Goal: Task Accomplishment & Management: Manage account settings

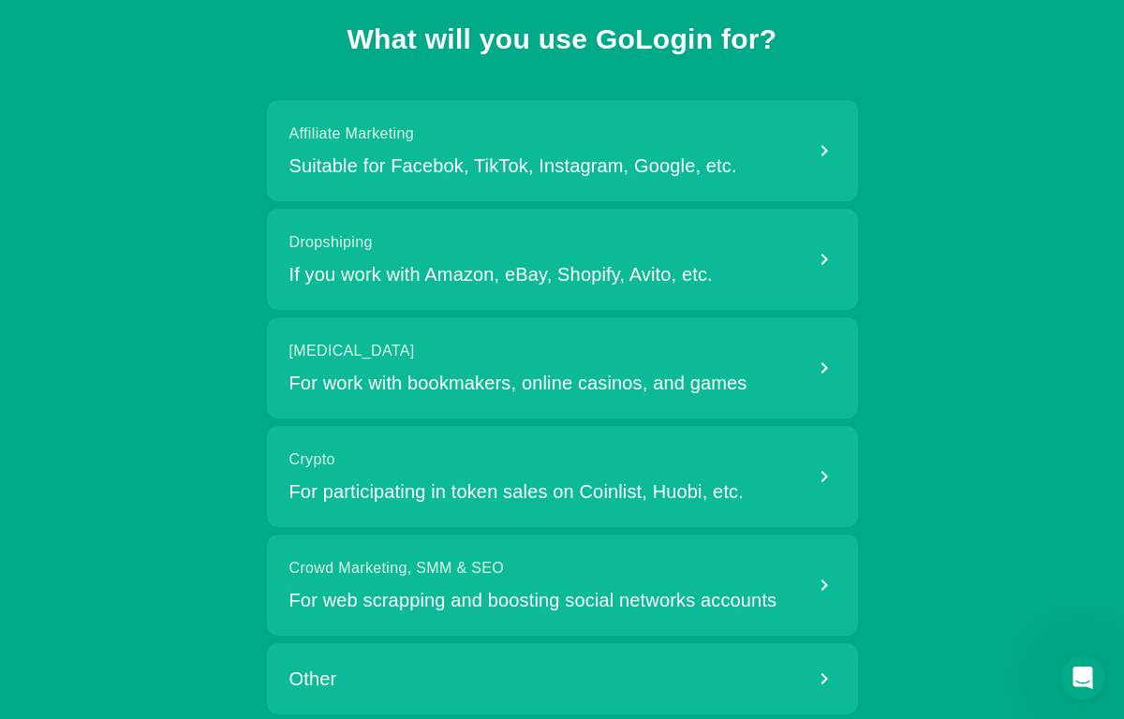
scroll to position [118, 0]
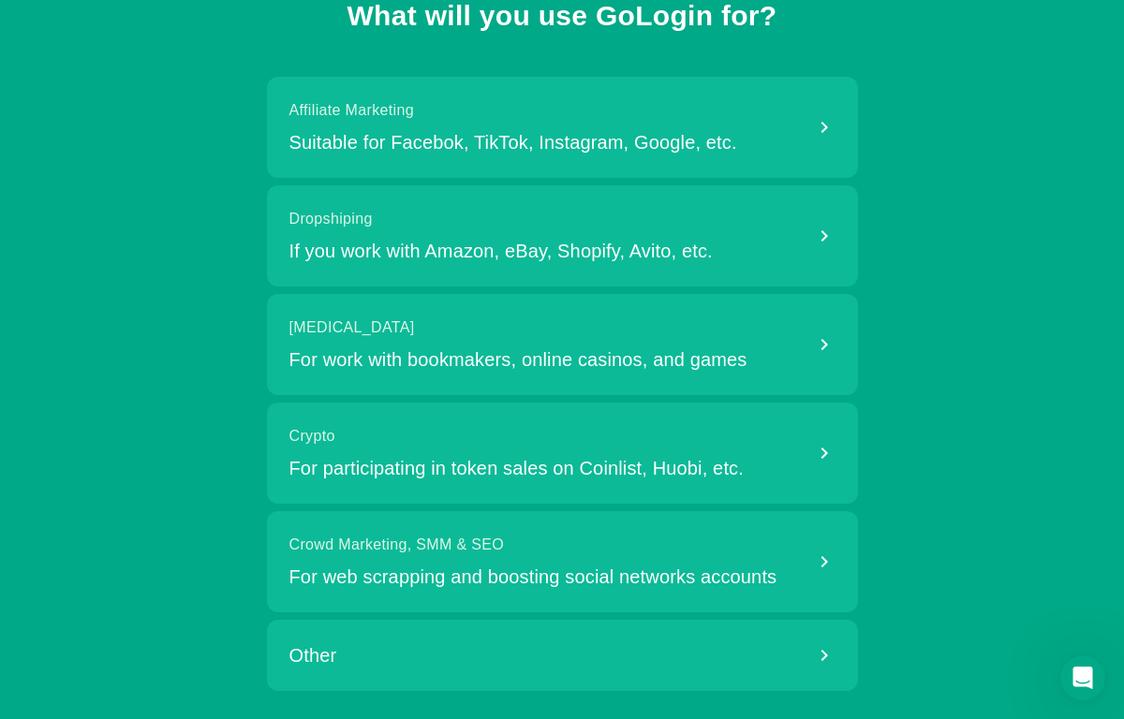
click at [395, 676] on div "Other" at bounding box center [562, 655] width 591 height 71
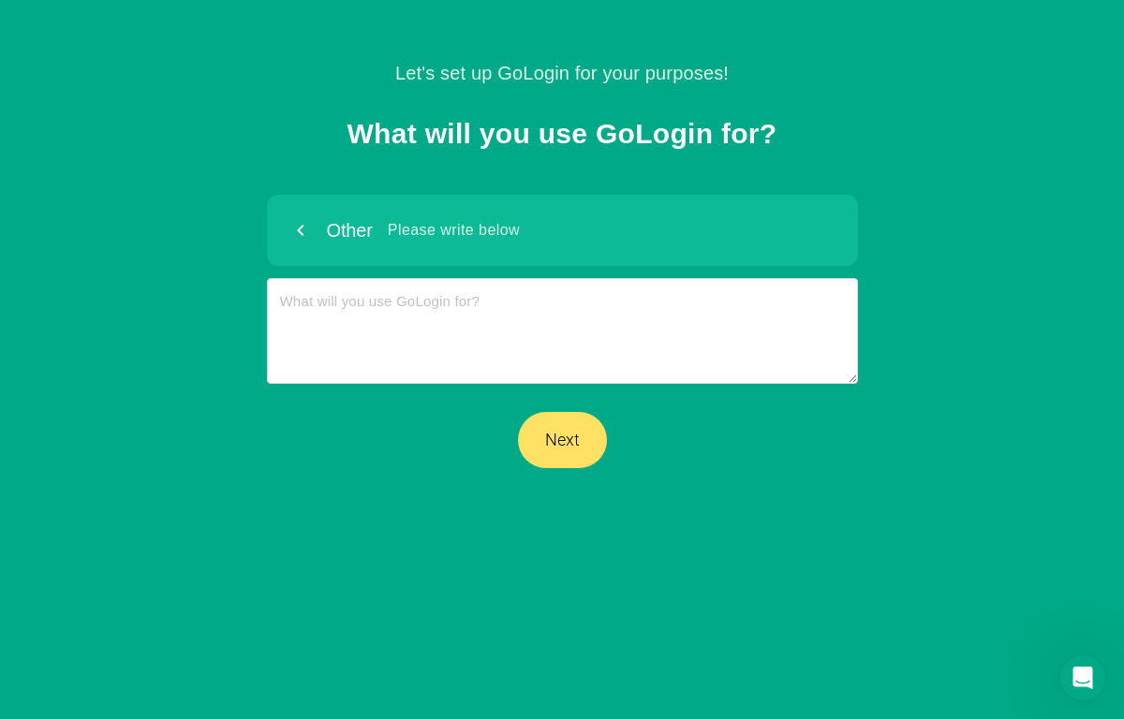
scroll to position [0, 0]
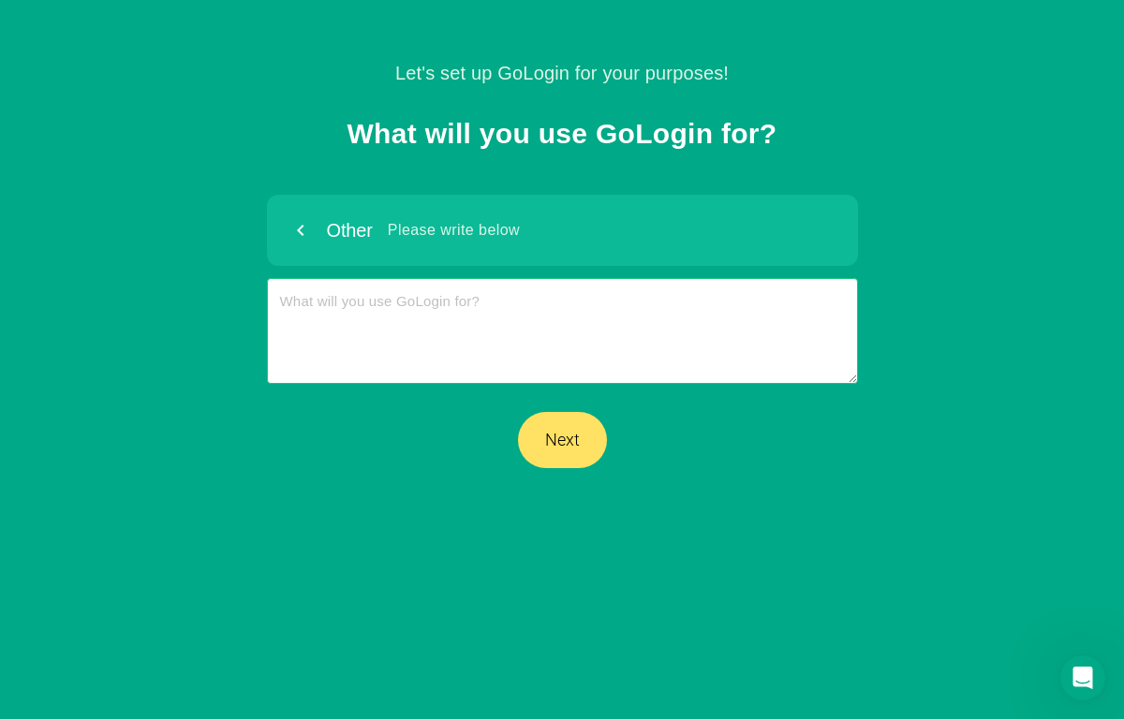
click at [428, 312] on textarea at bounding box center [562, 331] width 591 height 106
type textarea "F"
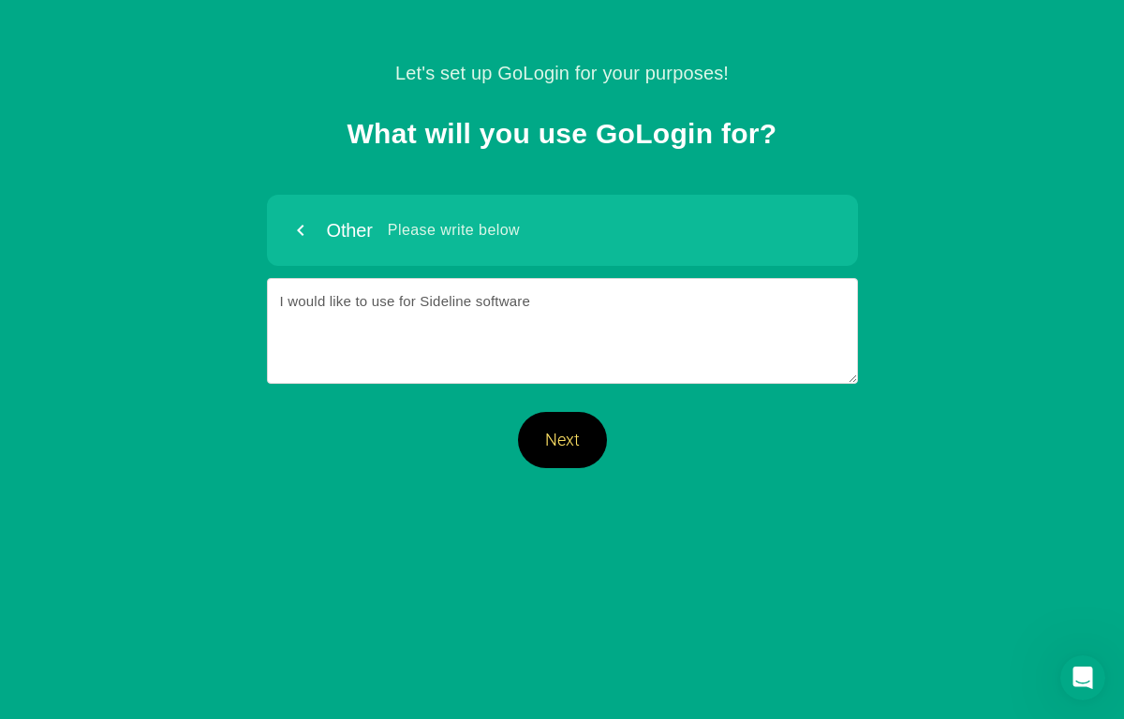
type textarea "I would like to use for Sideline software"
click at [565, 439] on button "Next" at bounding box center [562, 440] width 89 height 56
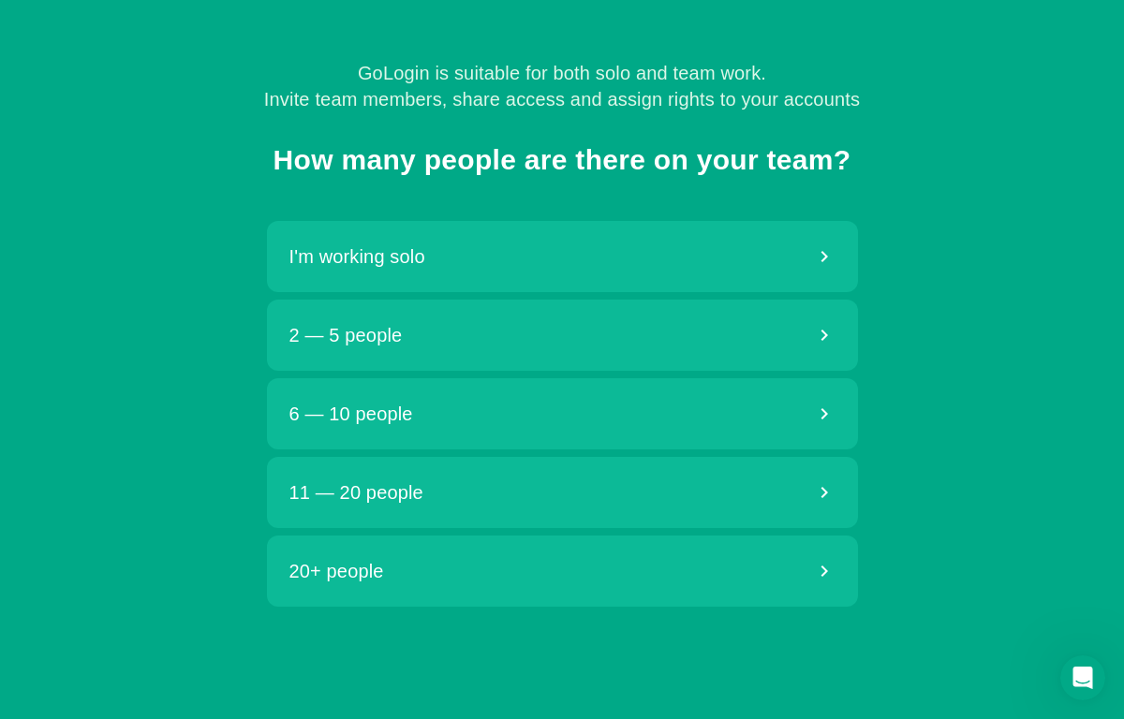
click at [510, 323] on div "2 — 5 people" at bounding box center [562, 335] width 591 height 71
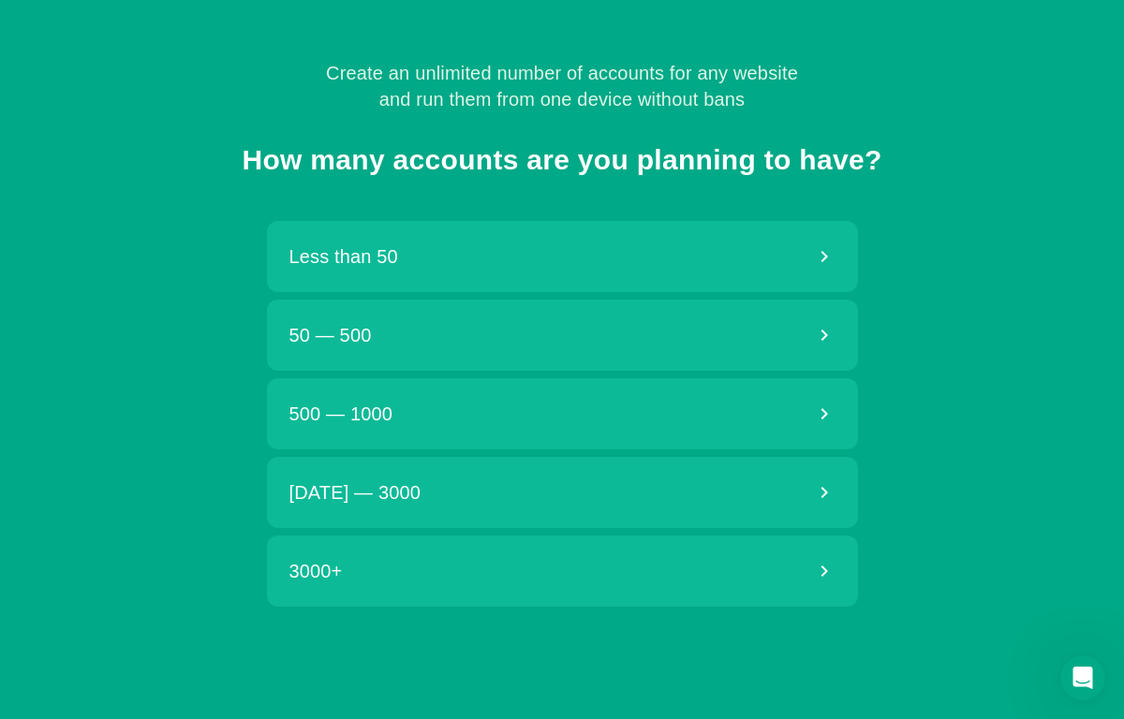
click at [490, 271] on div "Less than 50" at bounding box center [562, 256] width 591 height 71
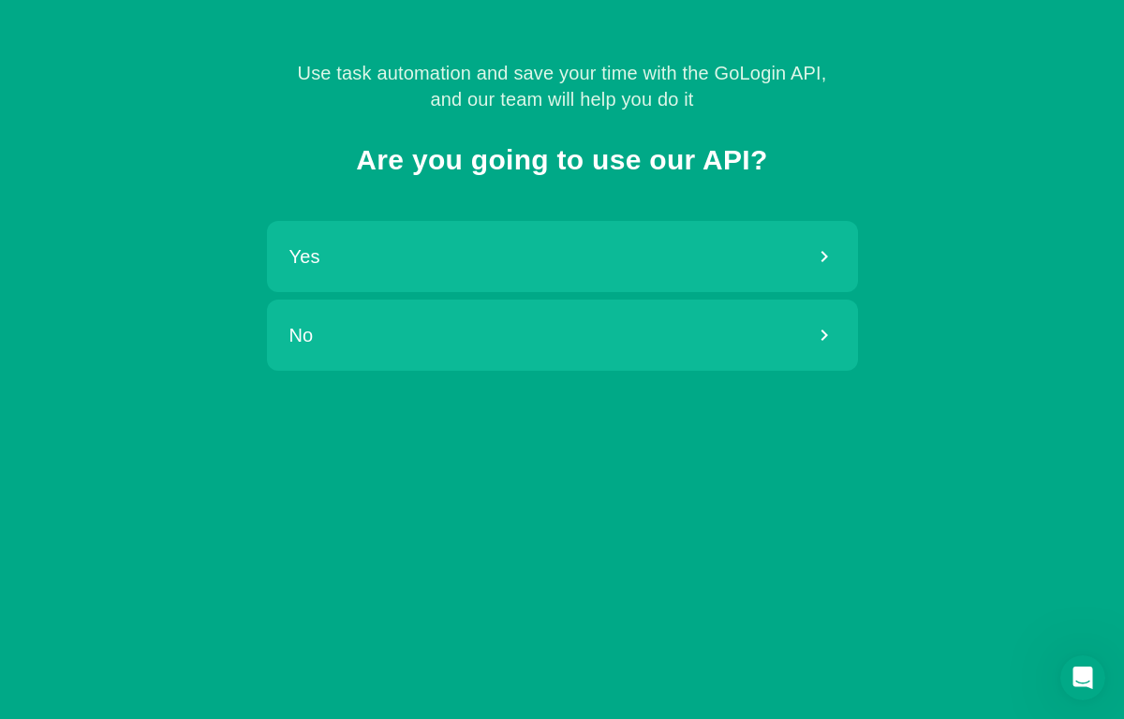
click at [488, 318] on div "No" at bounding box center [562, 335] width 591 height 71
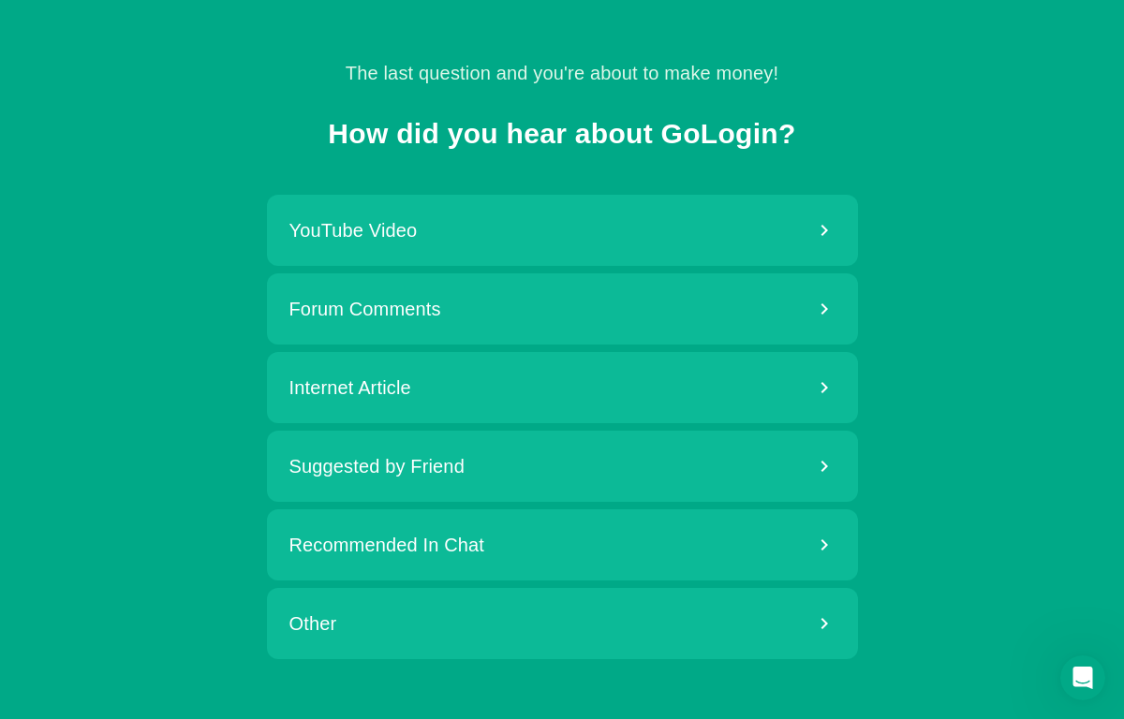
click at [444, 213] on div "YouTube Video" at bounding box center [562, 230] width 591 height 71
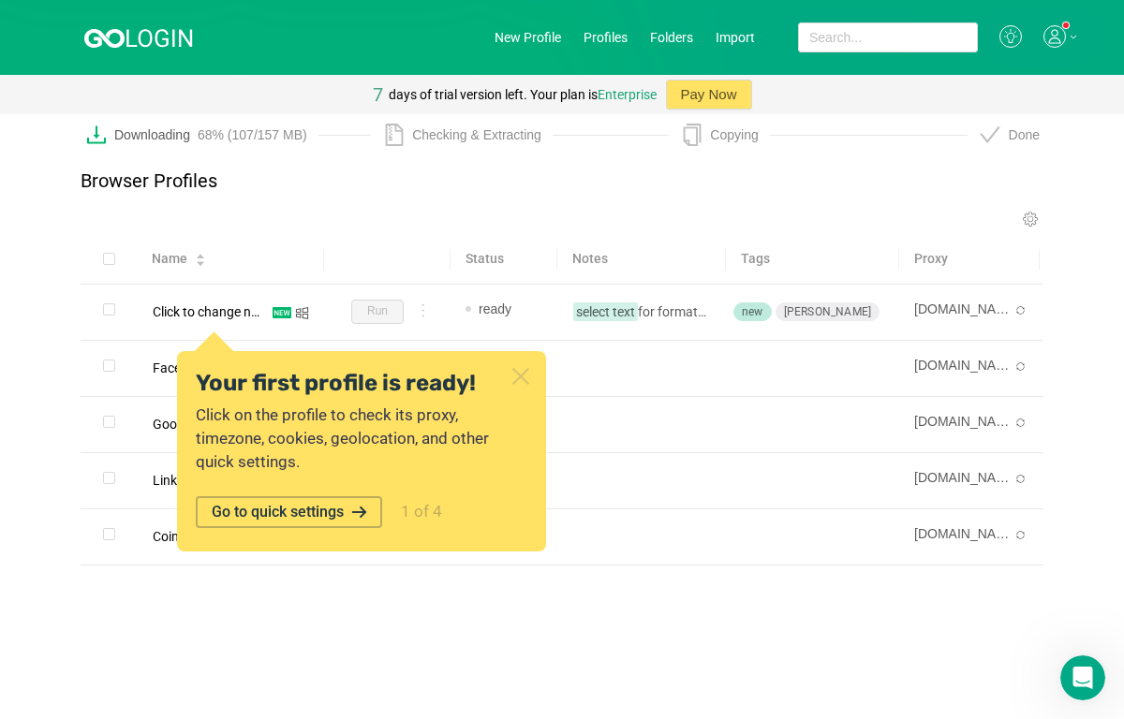
click at [522, 380] on icon at bounding box center [521, 376] width 24 height 24
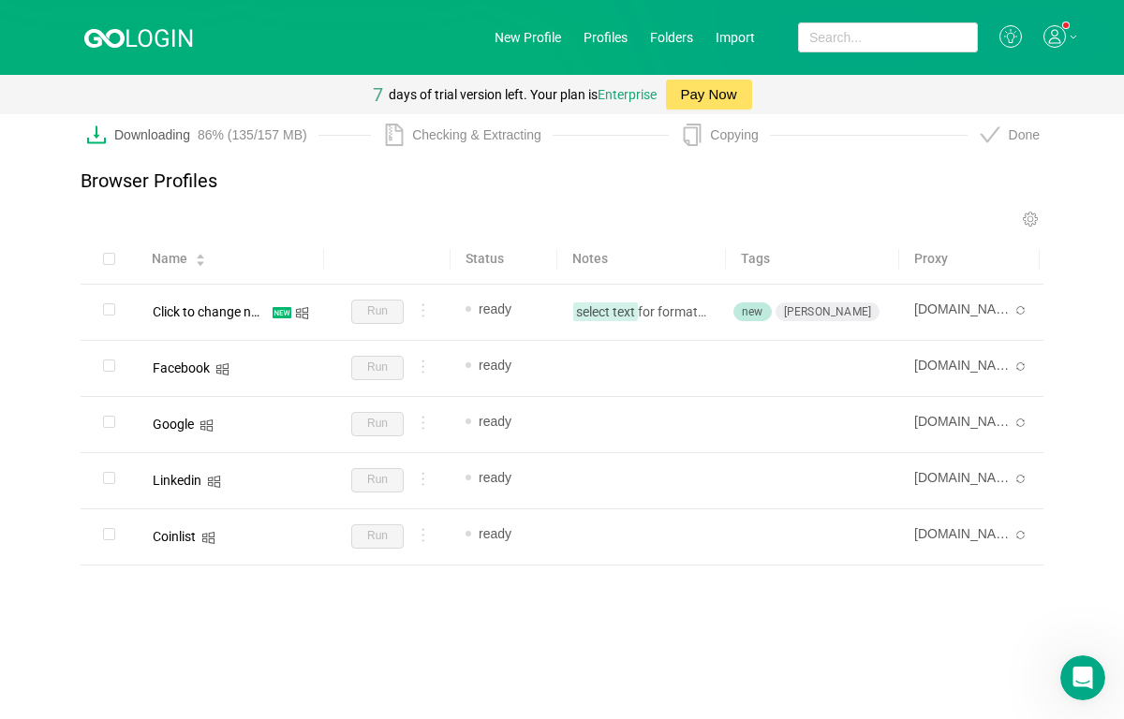
click at [707, 98] on button "Pay Now" at bounding box center [709, 95] width 86 height 30
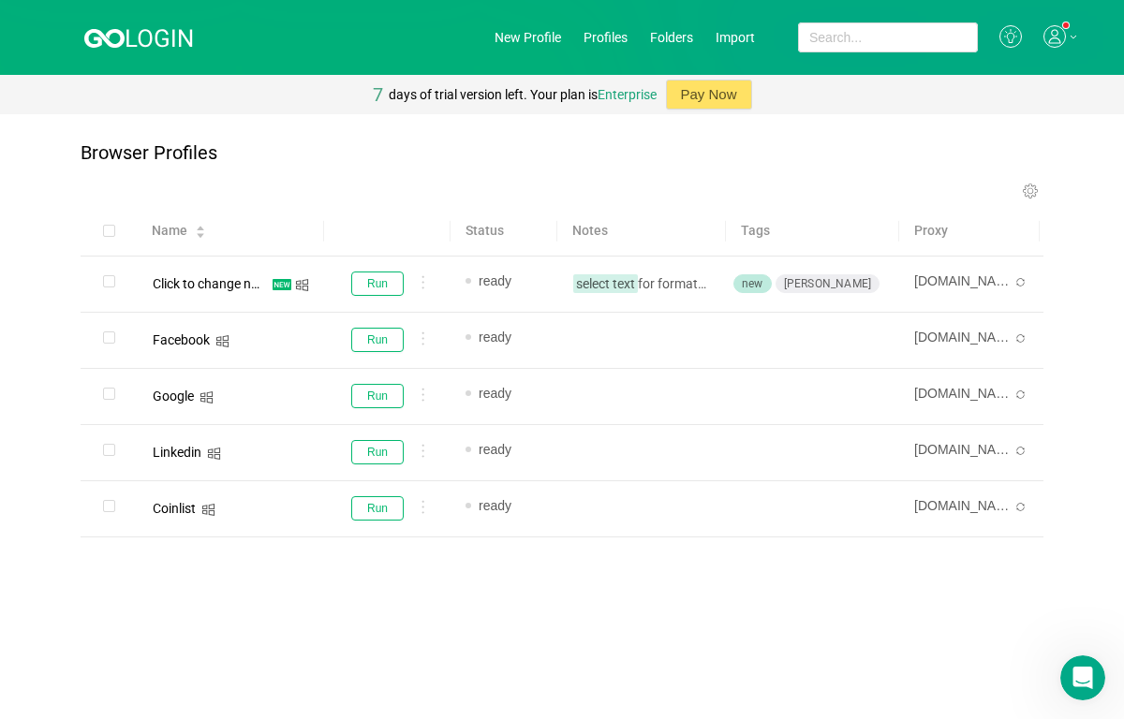
click at [1026, 195] on icon at bounding box center [1030, 192] width 19 height 18
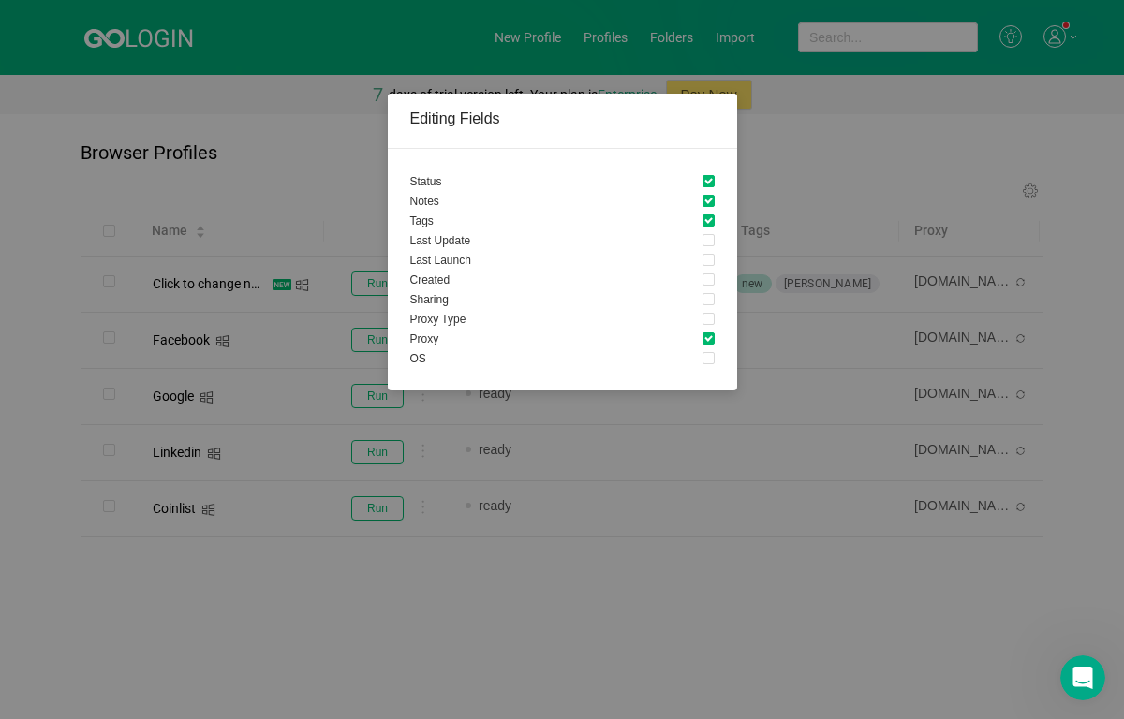
click at [585, 659] on div "Editing Fields Status Notes Tags Last Update Last Launch Created Sharing Proxy …" at bounding box center [562, 359] width 1124 height 719
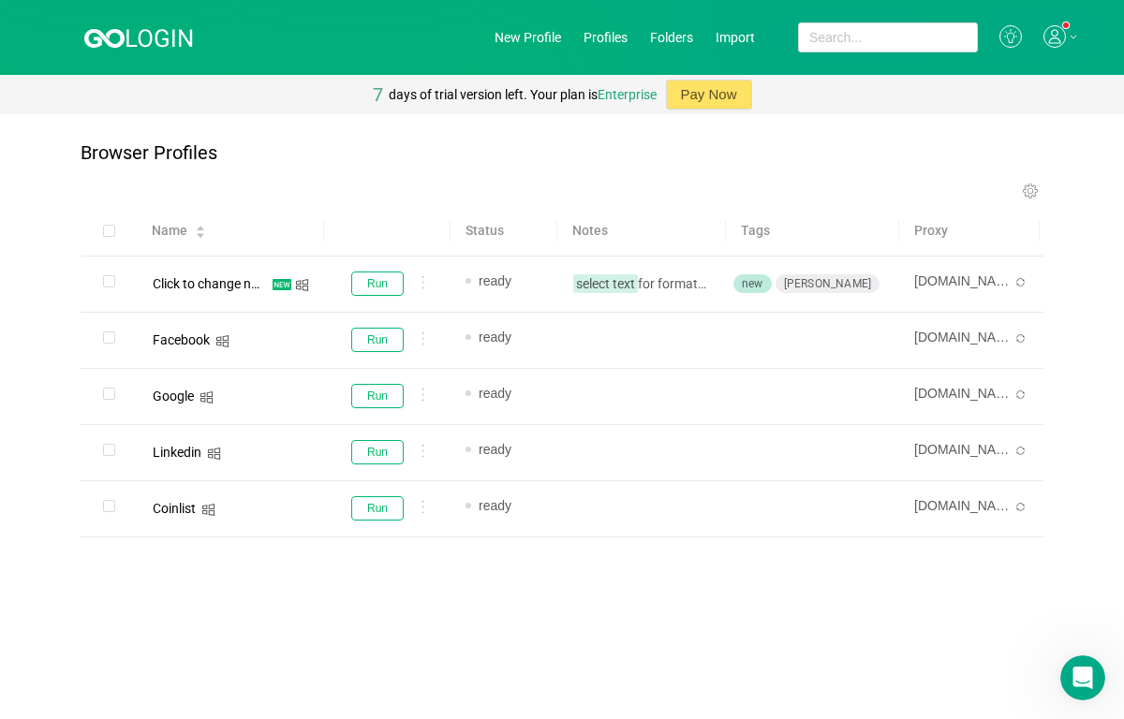
click at [1073, 684] on icon "Open Intercom Messenger" at bounding box center [1083, 678] width 31 height 31
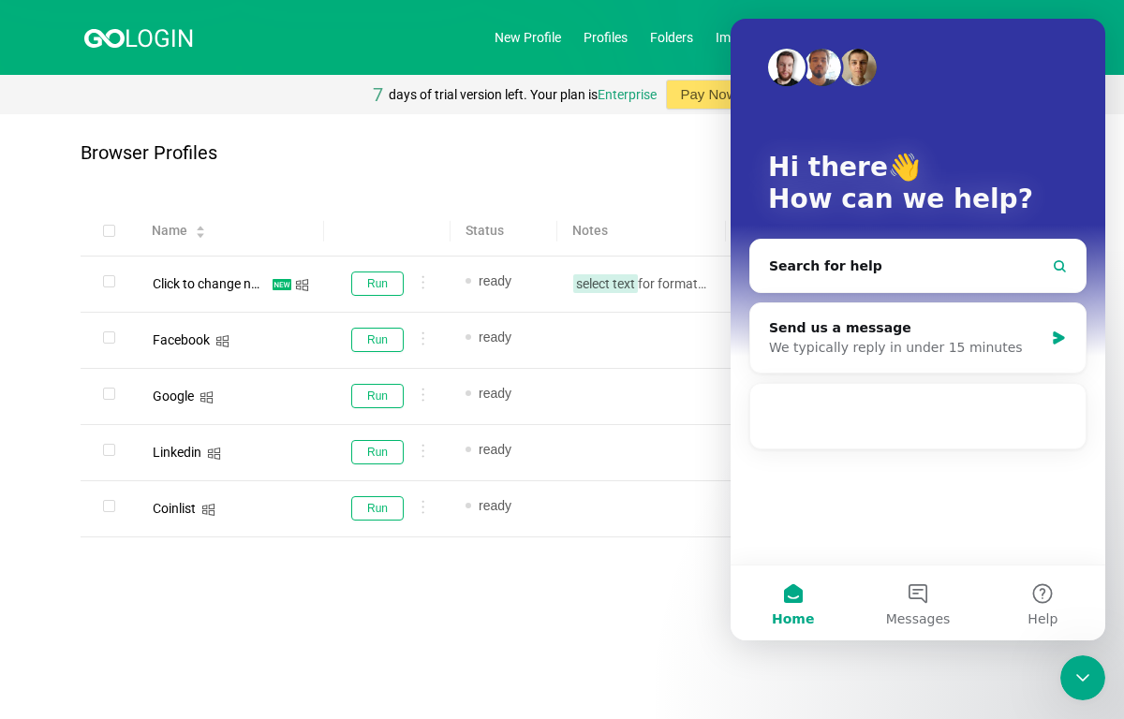
click at [627, 598] on div "Name Status Notes Tags Proxy Click to change name Run ready select text for for…" at bounding box center [562, 402] width 963 height 392
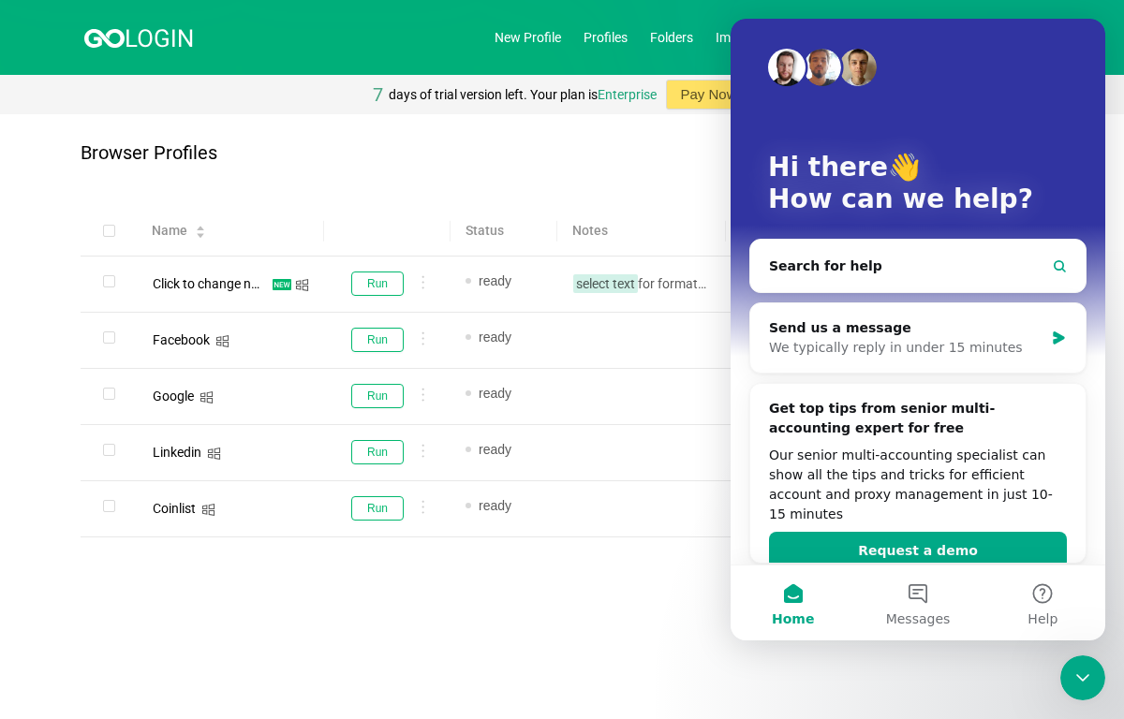
click at [511, 584] on div "Name Status Notes Tags Proxy Click to change name Run ready select text for for…" at bounding box center [562, 402] width 963 height 392
click at [1083, 669] on icon "Close Intercom Messenger" at bounding box center [1083, 678] width 22 height 22
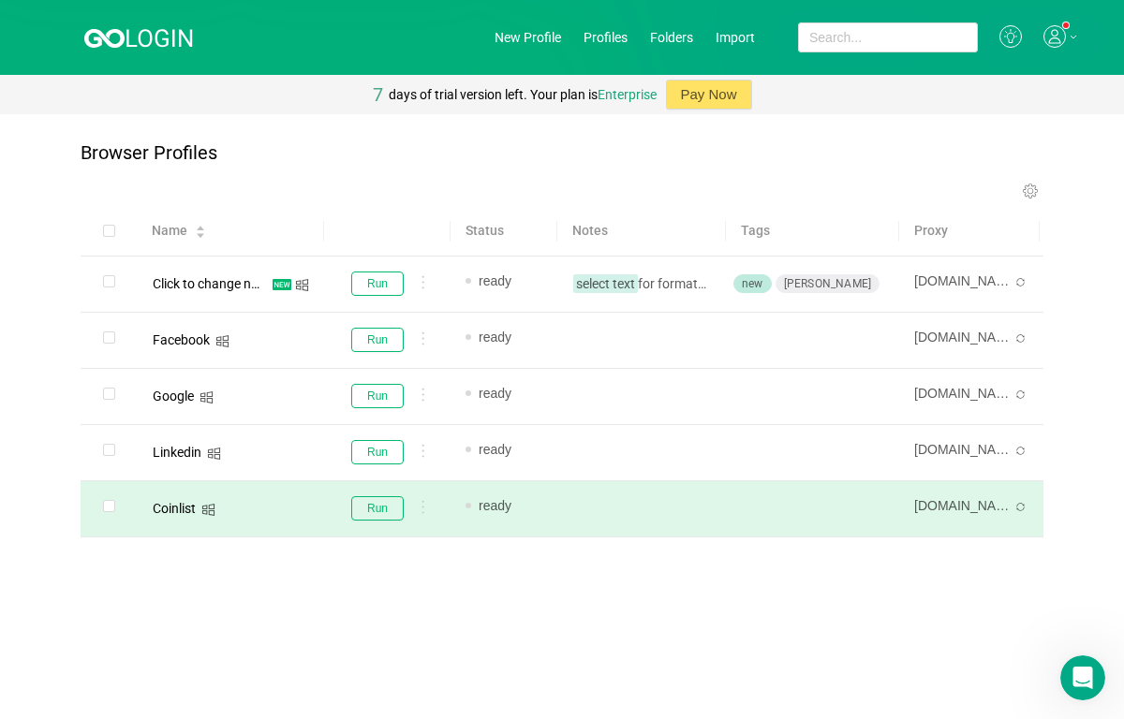
click at [490, 513] on span "ready" at bounding box center [495, 505] width 33 height 15
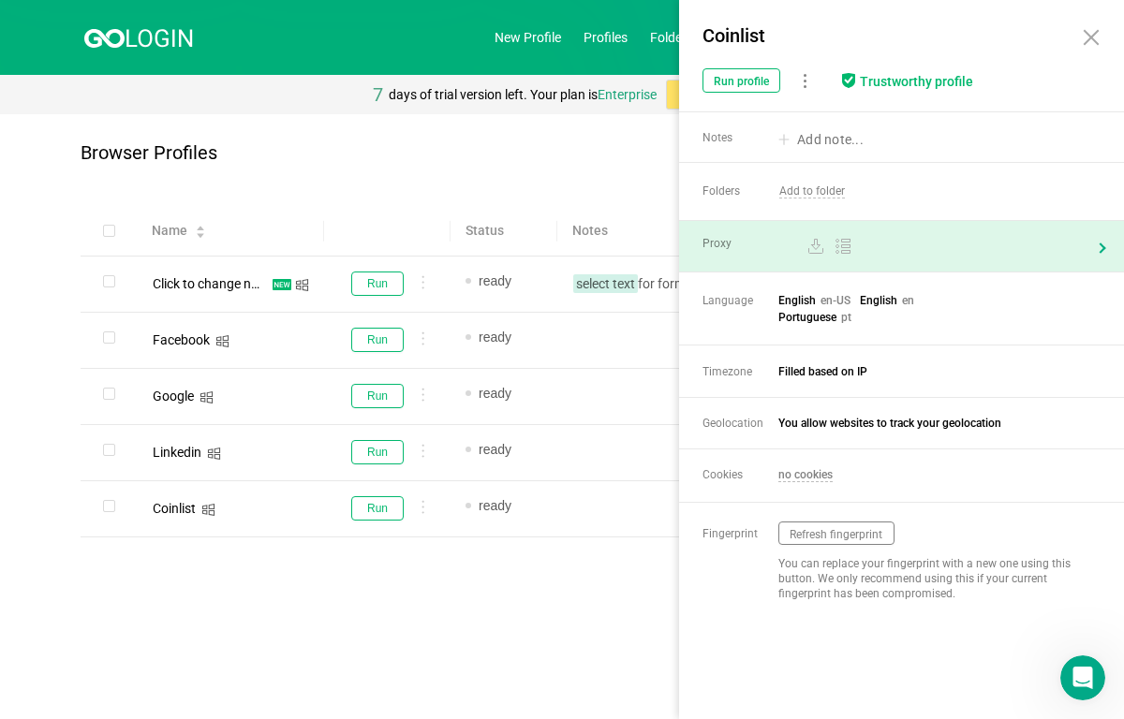
click at [1061, 251] on span at bounding box center [931, 247] width 306 height 19
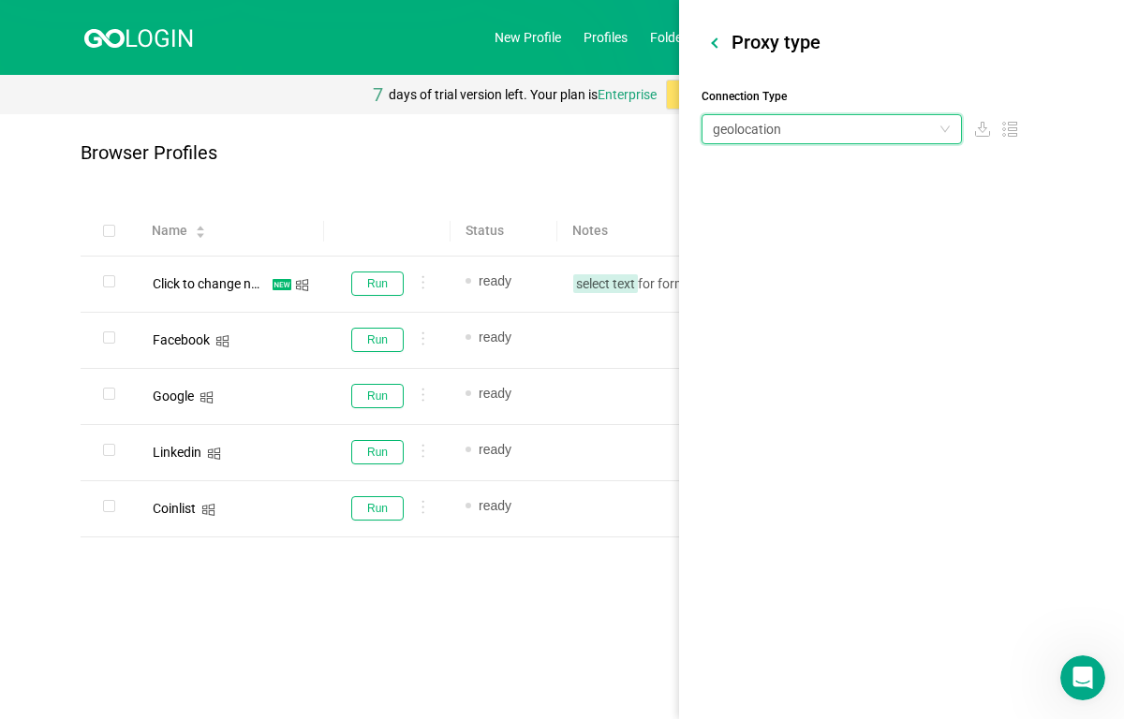
click at [944, 130] on icon "icon: down" at bounding box center [944, 129] width 9 height 7
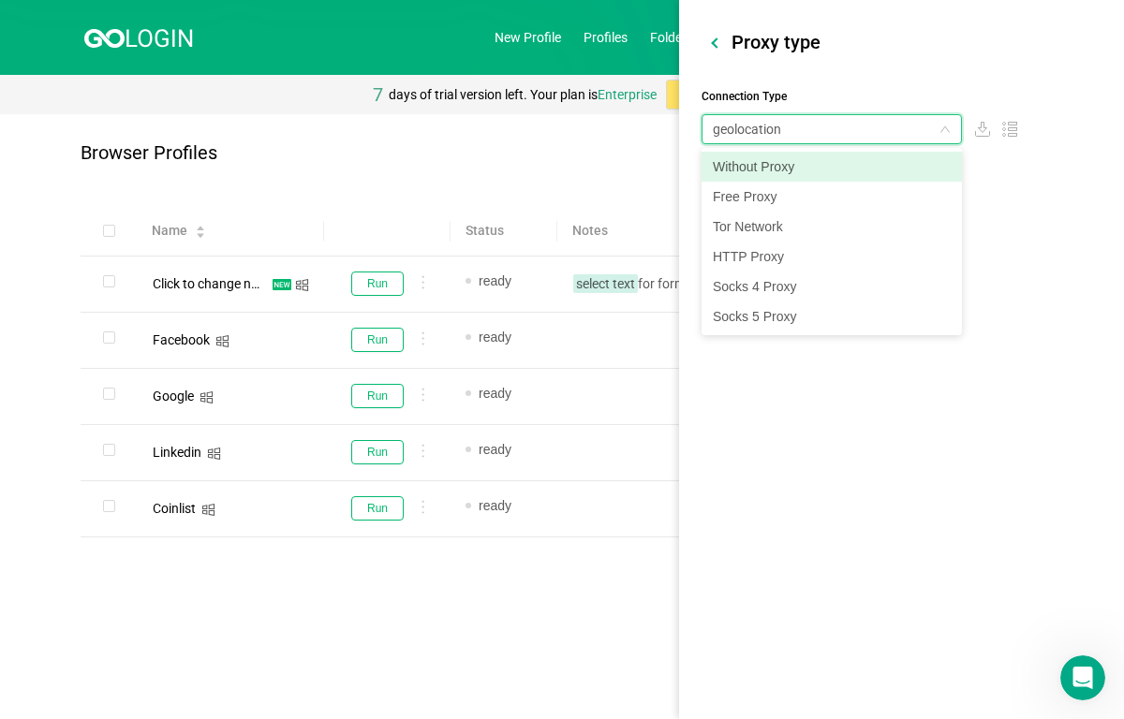
click at [925, 127] on div "geolocation" at bounding box center [826, 129] width 226 height 28
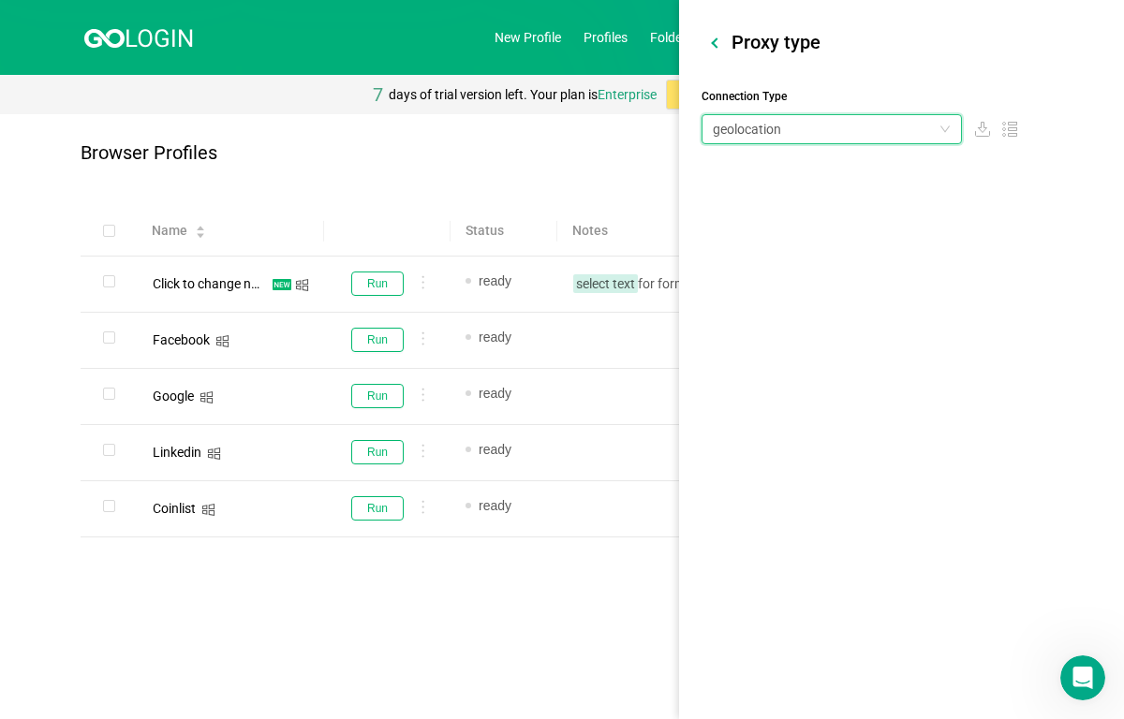
click at [712, 42] on div at bounding box center [716, 42] width 10 height 10
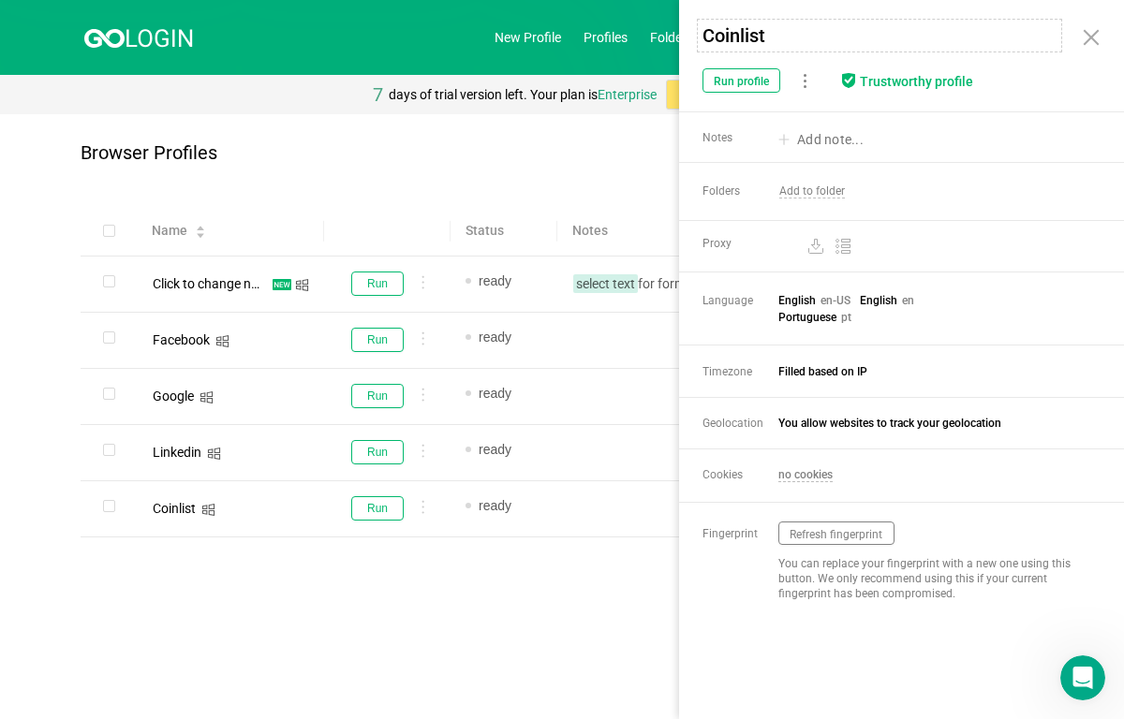
click at [1087, 38] on icon at bounding box center [1091, 37] width 22 height 22
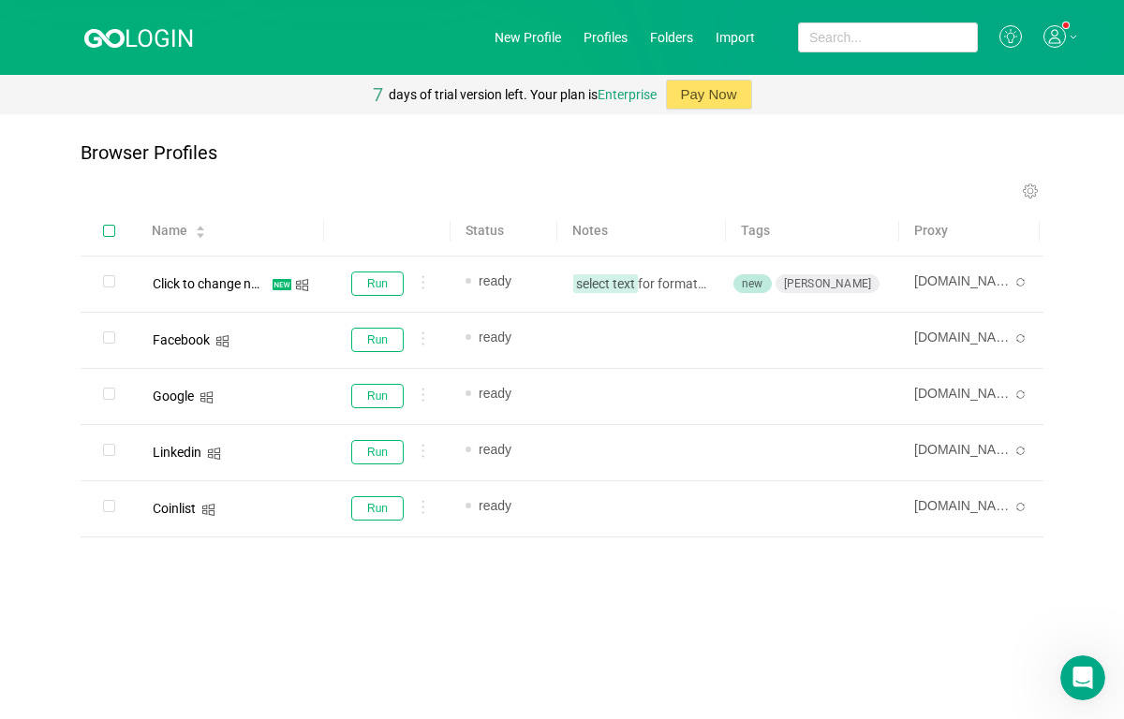
click at [108, 235] on input "checkbox" at bounding box center [109, 231] width 12 height 12
checkbox input "true"
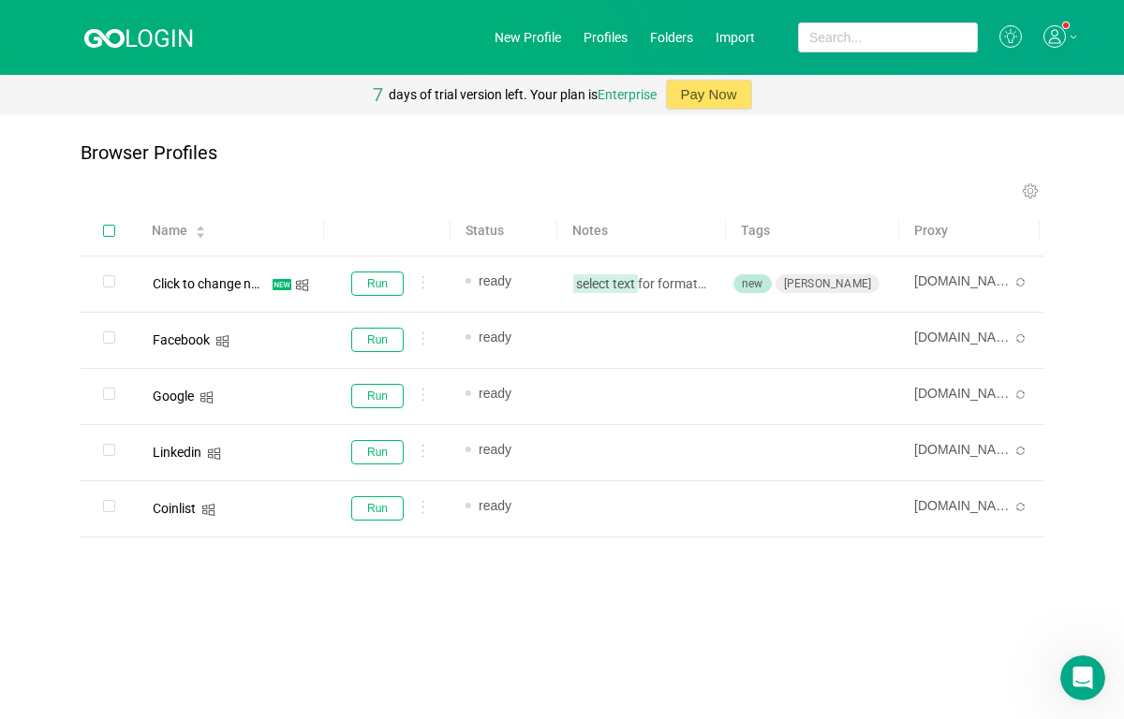
checkbox input "true"
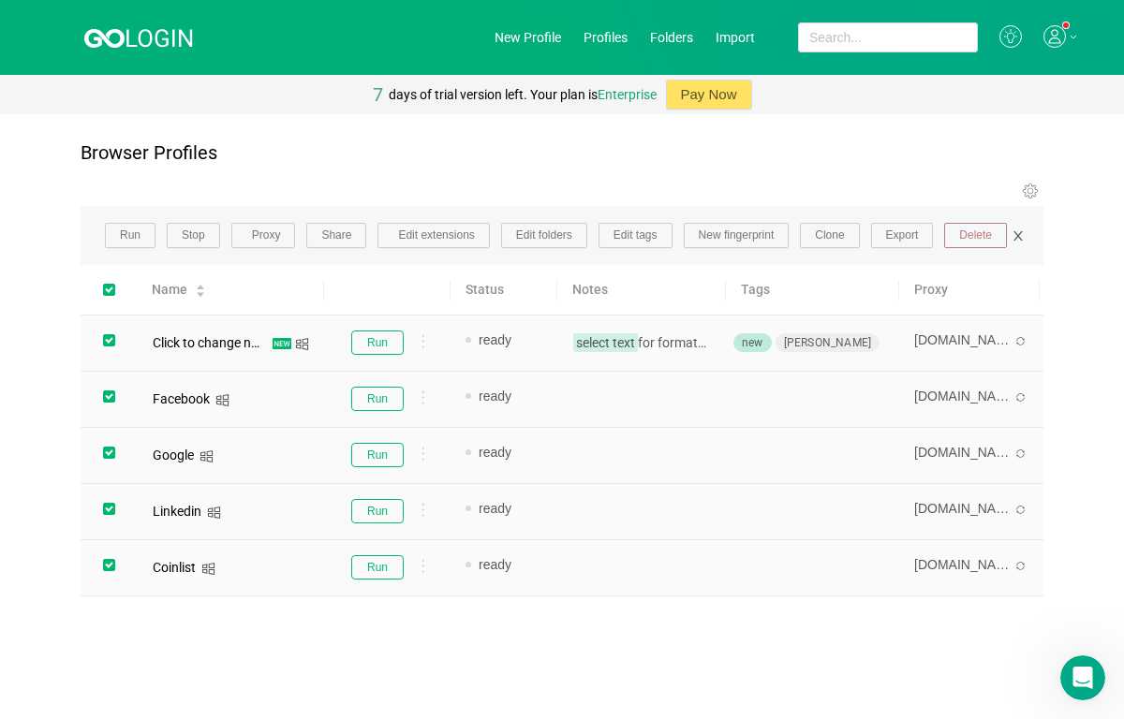
click at [963, 241] on span "Delete" at bounding box center [975, 236] width 33 height 17
click at [1066, 318] on button "Yes" at bounding box center [1078, 318] width 37 height 22
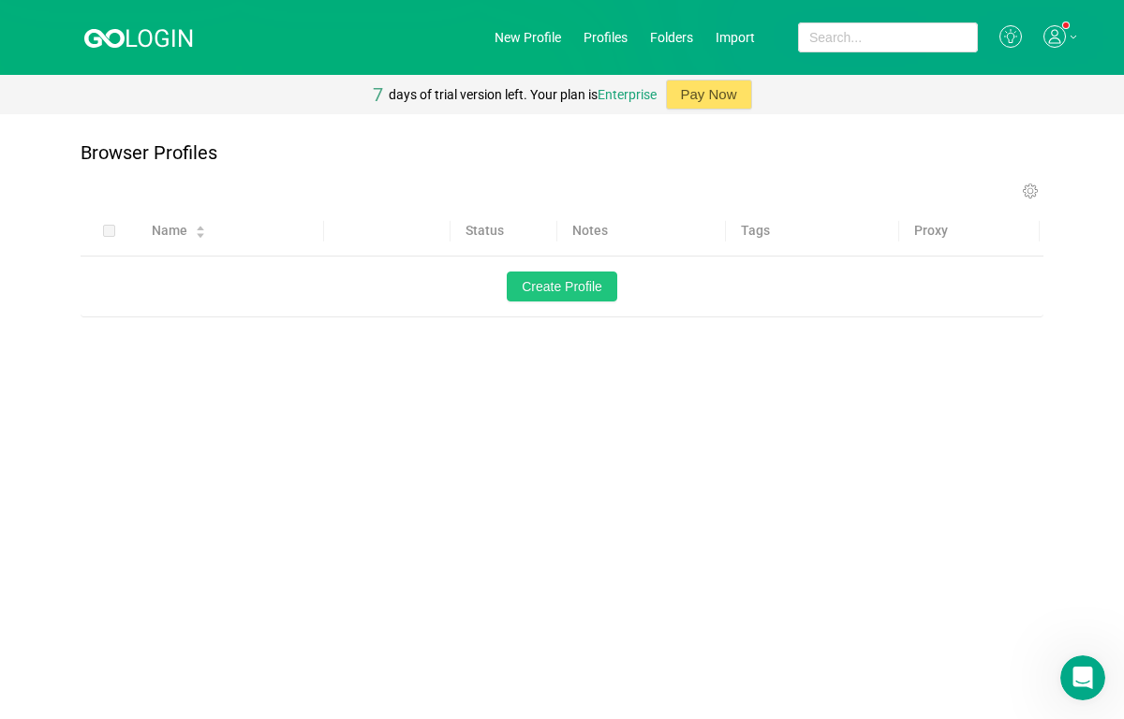
click at [580, 291] on button "Create Profile" at bounding box center [562, 287] width 111 height 30
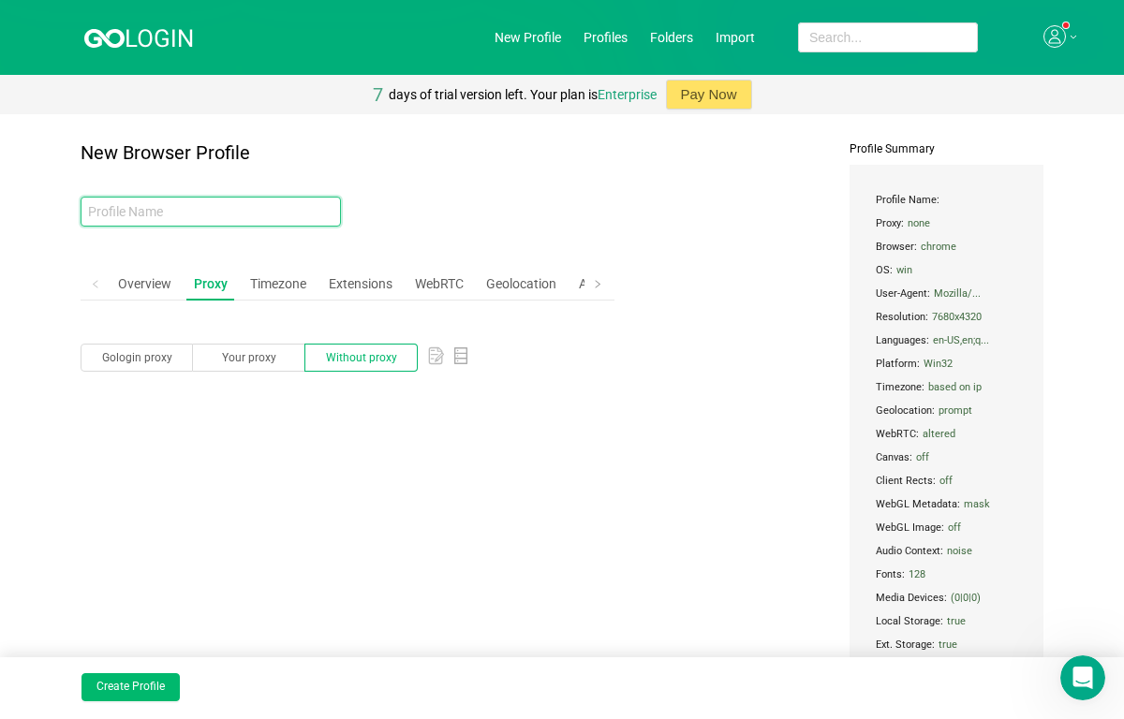
click at [150, 215] on input "text" at bounding box center [211, 212] width 260 height 30
type input "Sideline 1st"
click at [540, 293] on div "Geolocation" at bounding box center [521, 284] width 85 height 35
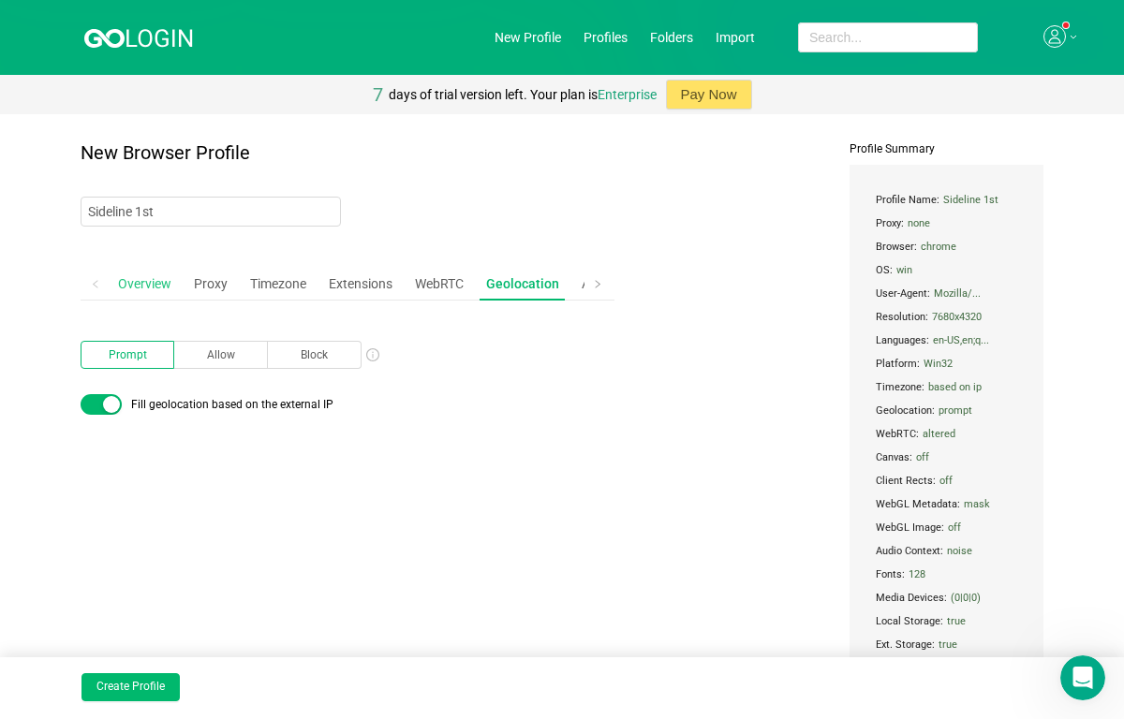
click at [141, 290] on div "Overview" at bounding box center [145, 284] width 68 height 35
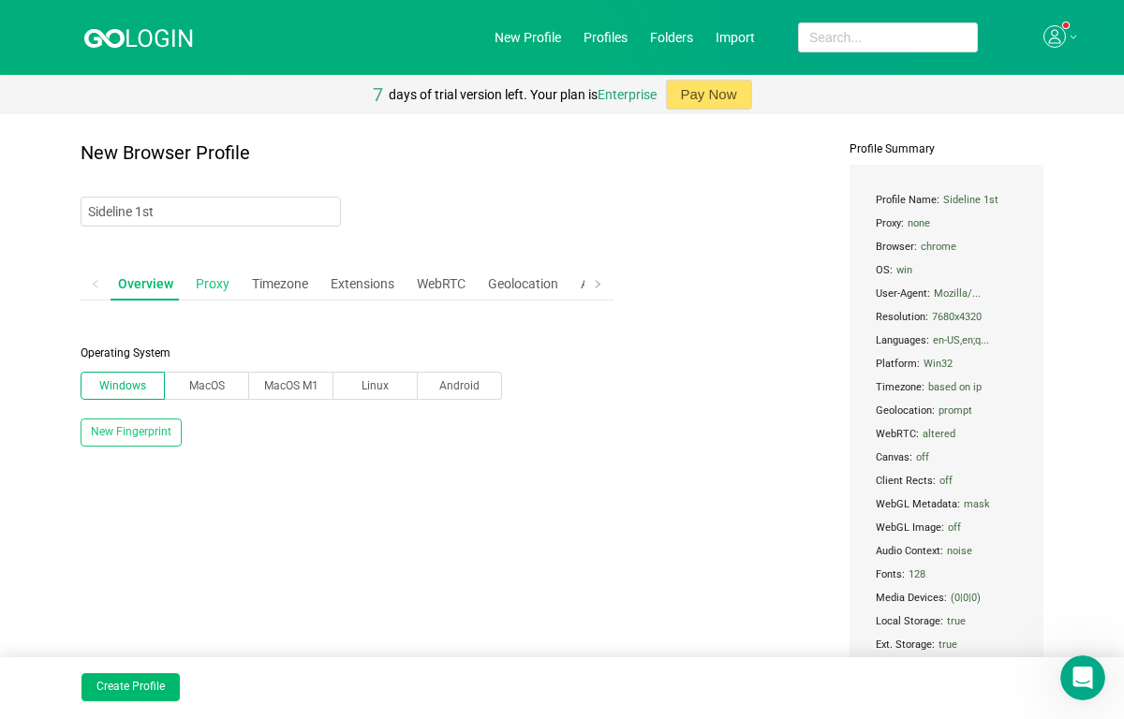
click at [201, 288] on div "Proxy" at bounding box center [212, 284] width 49 height 35
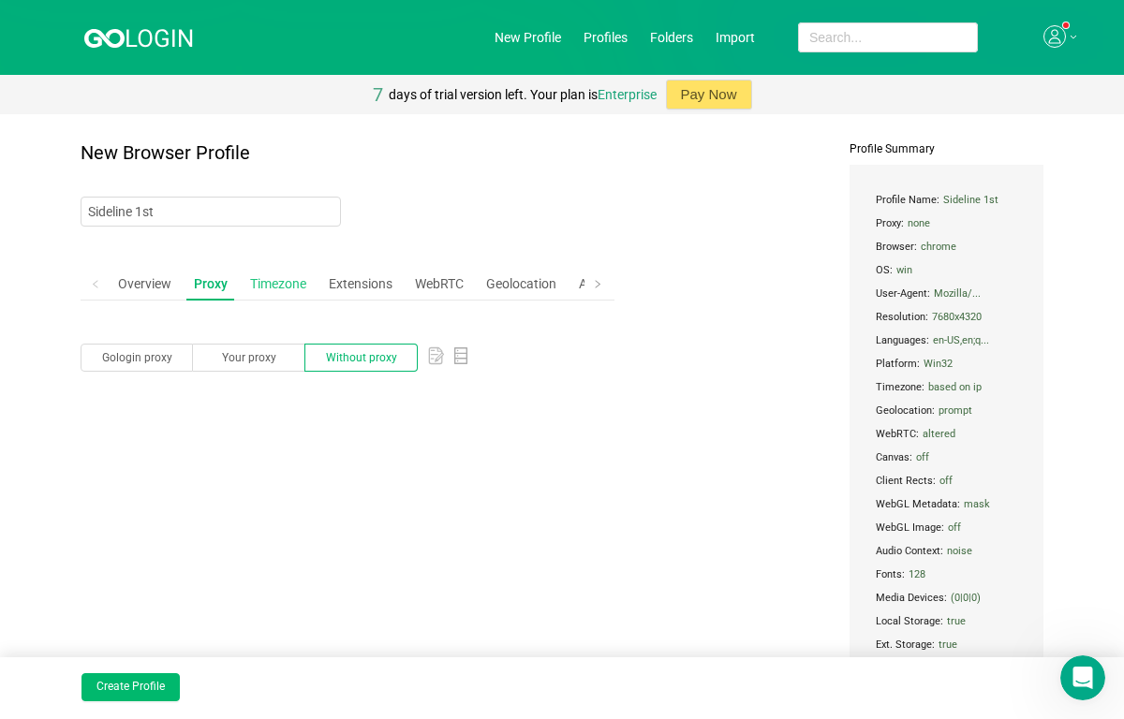
click at [295, 287] on div "Timezone" at bounding box center [278, 284] width 71 height 35
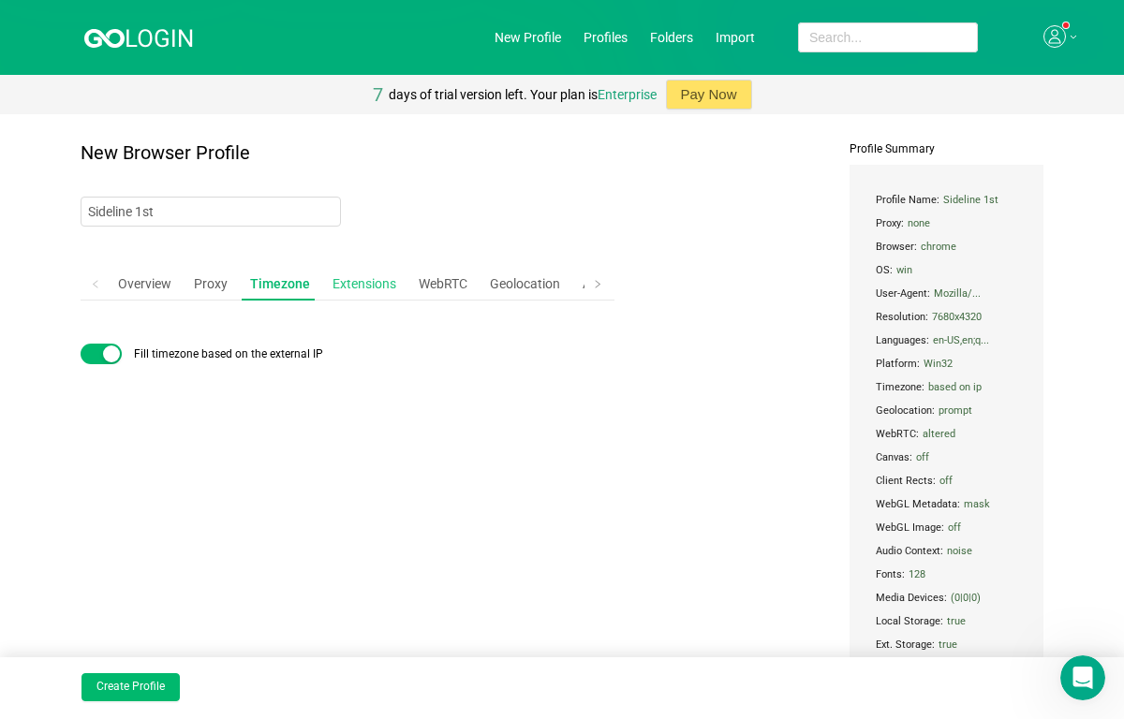
click at [354, 286] on div "Extensions" at bounding box center [364, 284] width 79 height 35
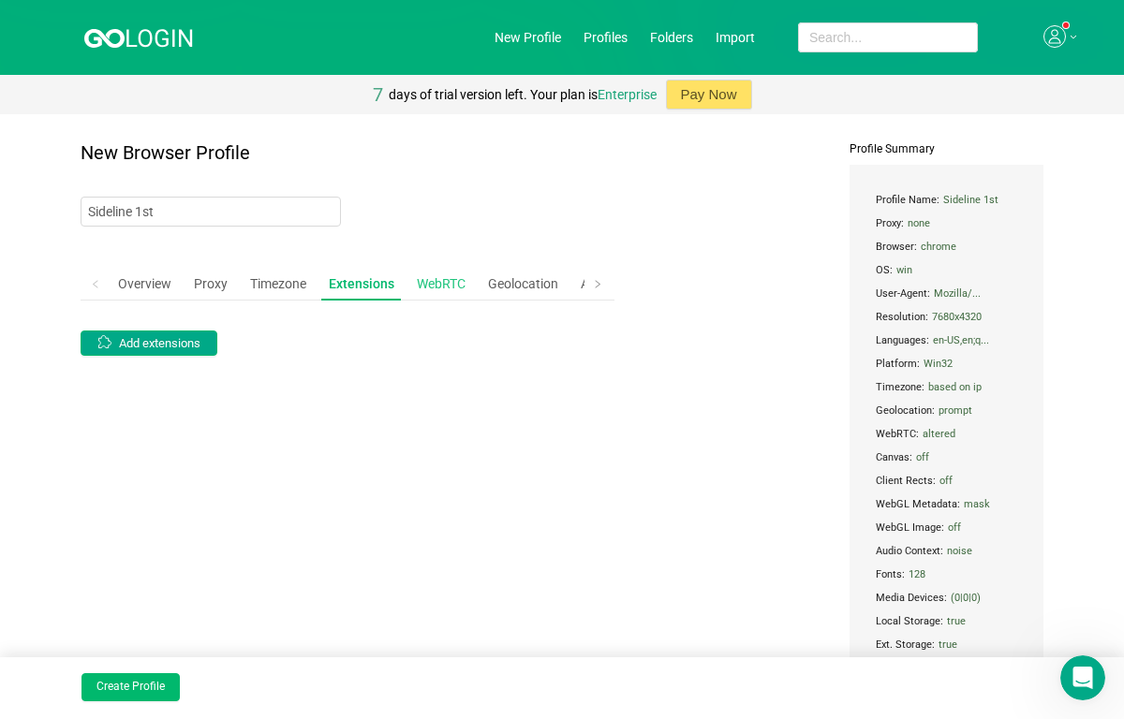
click at [426, 280] on div "WebRTC" at bounding box center [441, 284] width 64 height 35
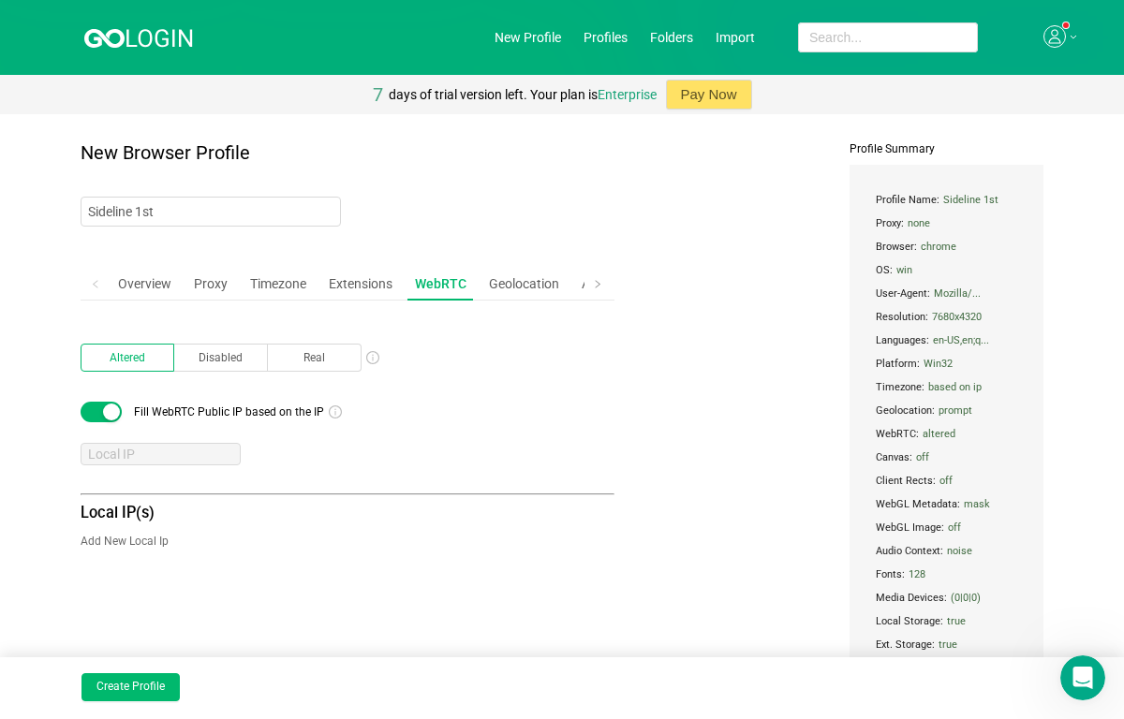
click at [137, 522] on h3 "Local IP(s)" at bounding box center [348, 513] width 534 height 23
click at [140, 456] on input "text" at bounding box center [161, 454] width 160 height 22
click at [103, 407] on button "button" at bounding box center [101, 412] width 41 height 21
click at [103, 409] on button "button" at bounding box center [101, 412] width 41 height 21
click at [330, 355] on label "Real" at bounding box center [315, 358] width 94 height 28
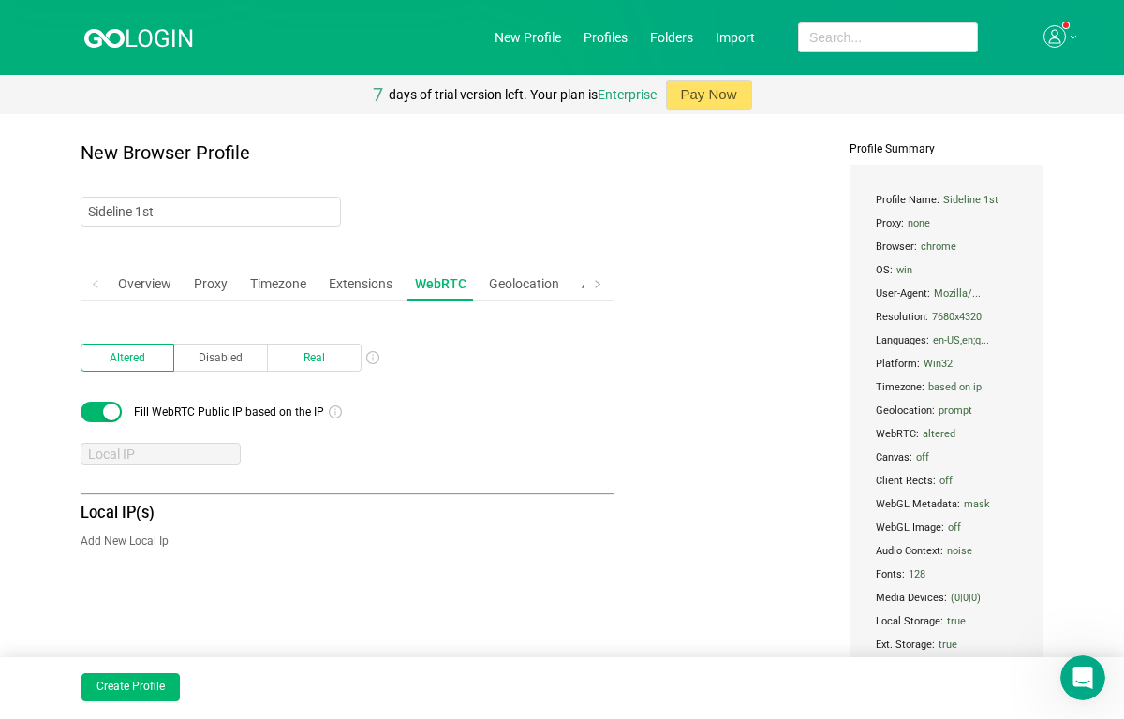
click at [282, 362] on input "Real" at bounding box center [282, 362] width 0 height 0
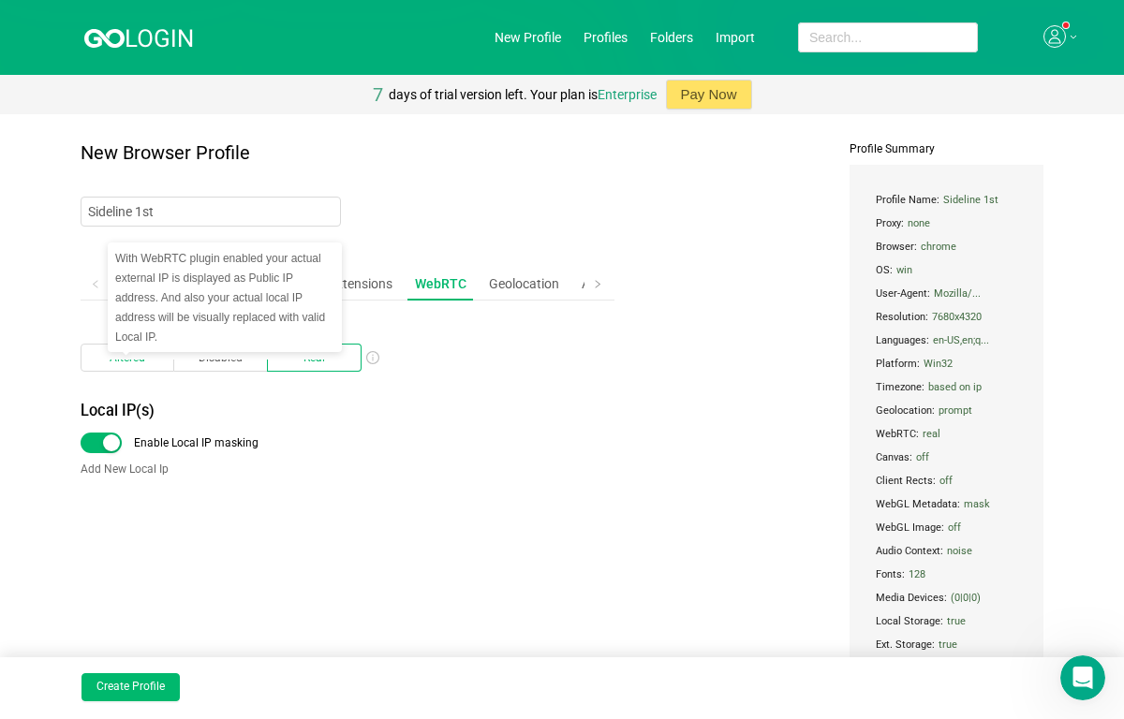
click at [96, 362] on label "Altered" at bounding box center [128, 358] width 94 height 28
click at [96, 362] on input "Altered" at bounding box center [96, 362] width 0 height 0
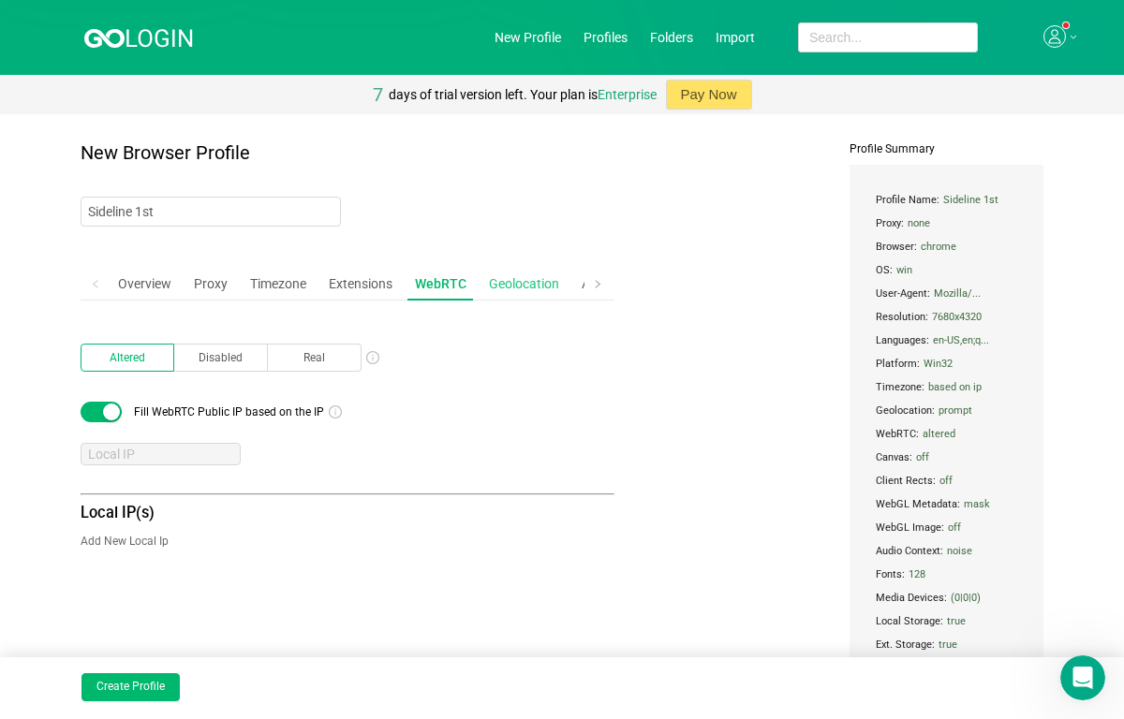
click at [517, 289] on div "Geolocation" at bounding box center [523, 284] width 85 height 35
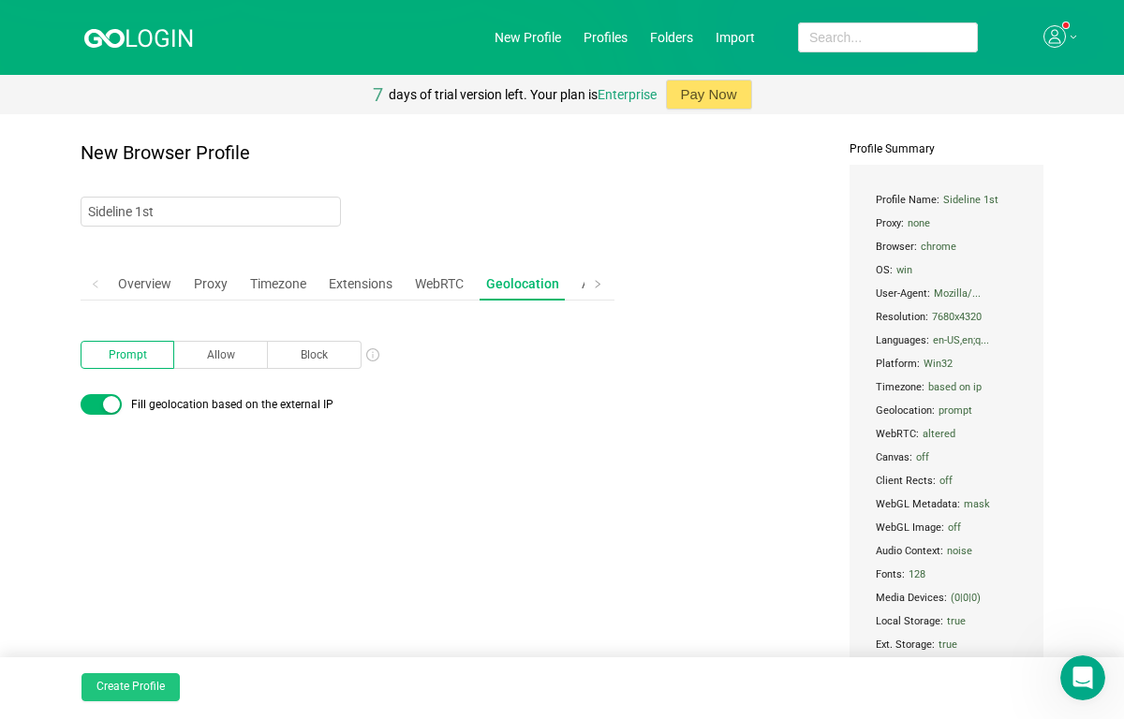
click at [128, 688] on button "Create Profile" at bounding box center [130, 688] width 98 height 28
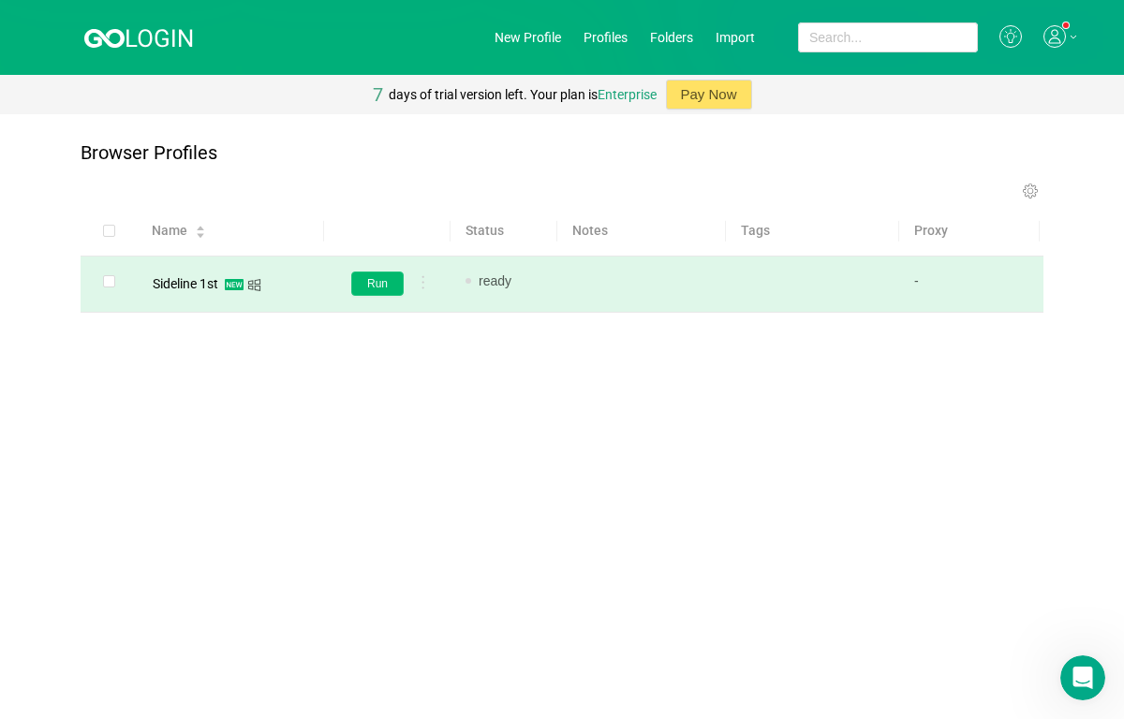
click at [371, 274] on button "Run" at bounding box center [377, 284] width 52 height 24
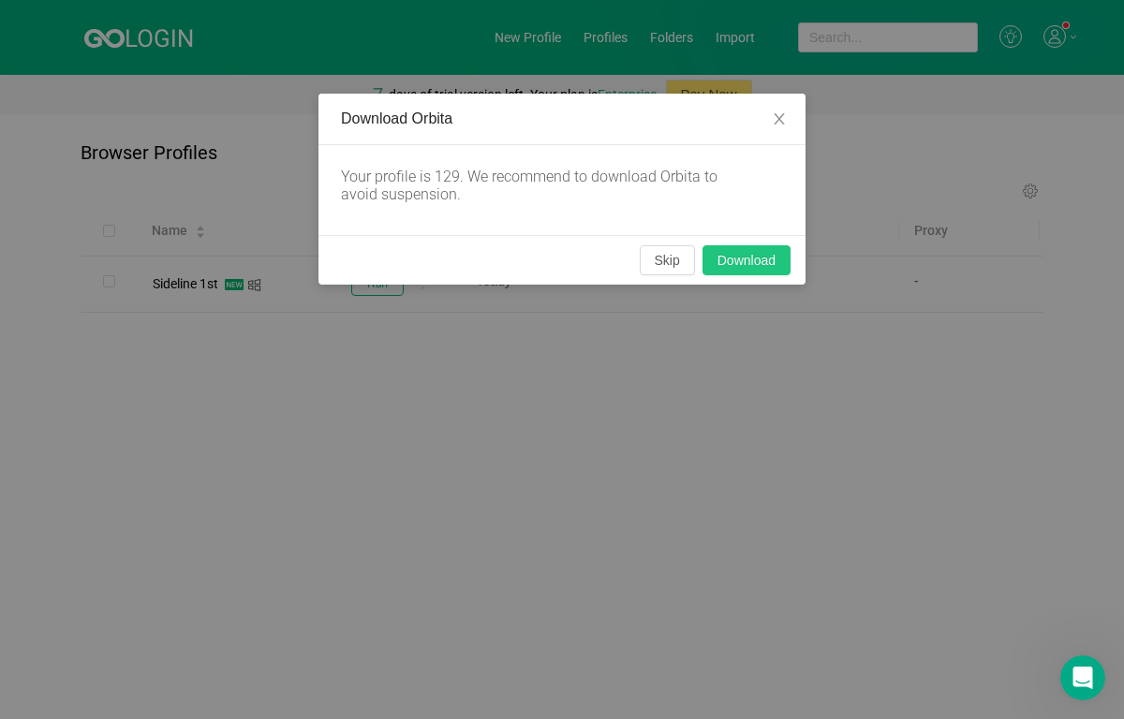
click at [756, 256] on button "Download" at bounding box center [747, 260] width 88 height 30
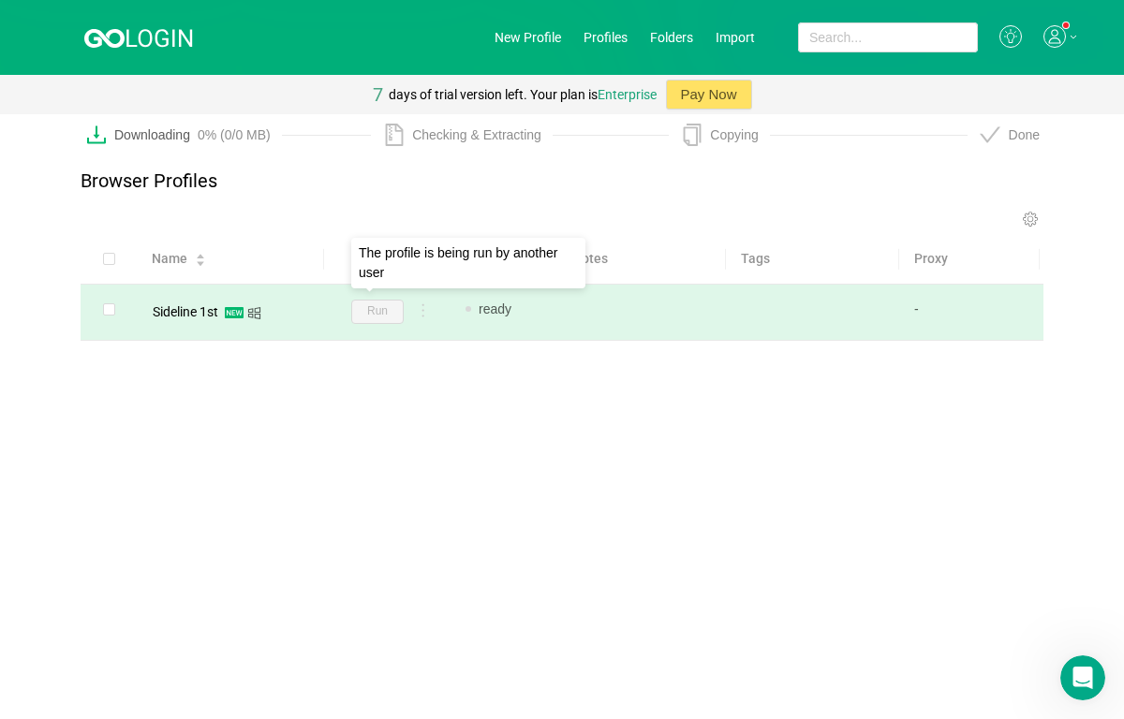
click at [388, 316] on span "Run" at bounding box center [377, 312] width 52 height 24
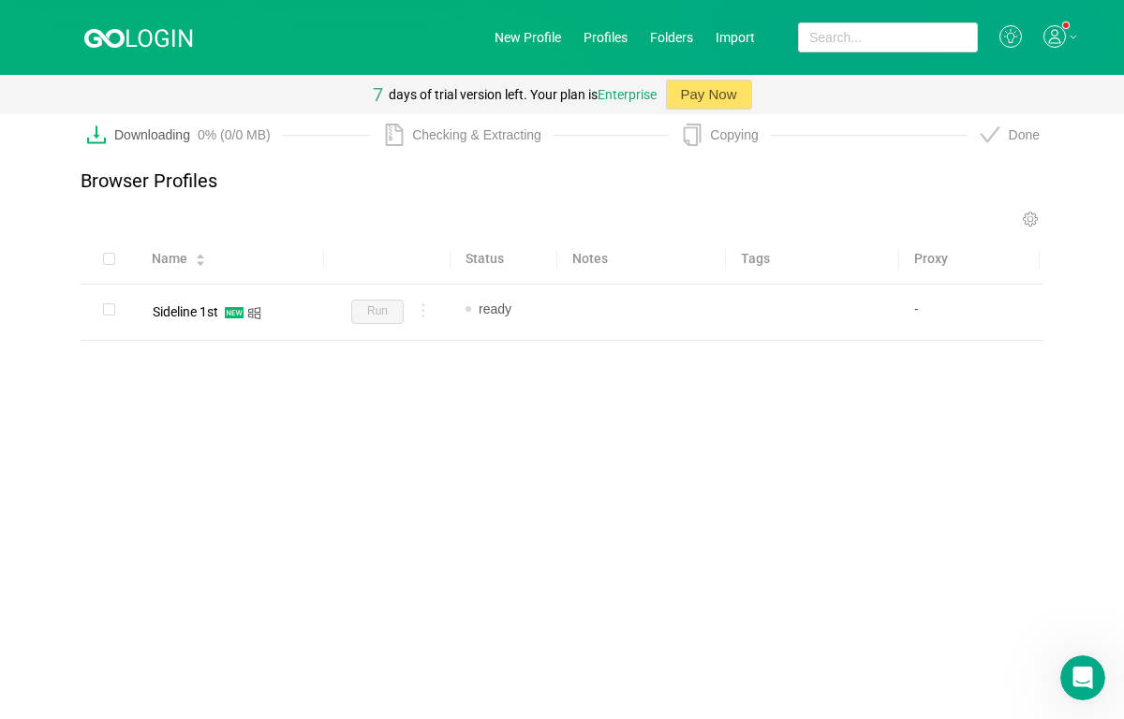
click at [573, 404] on div "Browser Profiles Run Stop Proxy Share Edit extensions Edit folders Edit tags Ne…" at bounding box center [562, 286] width 1124 height 288
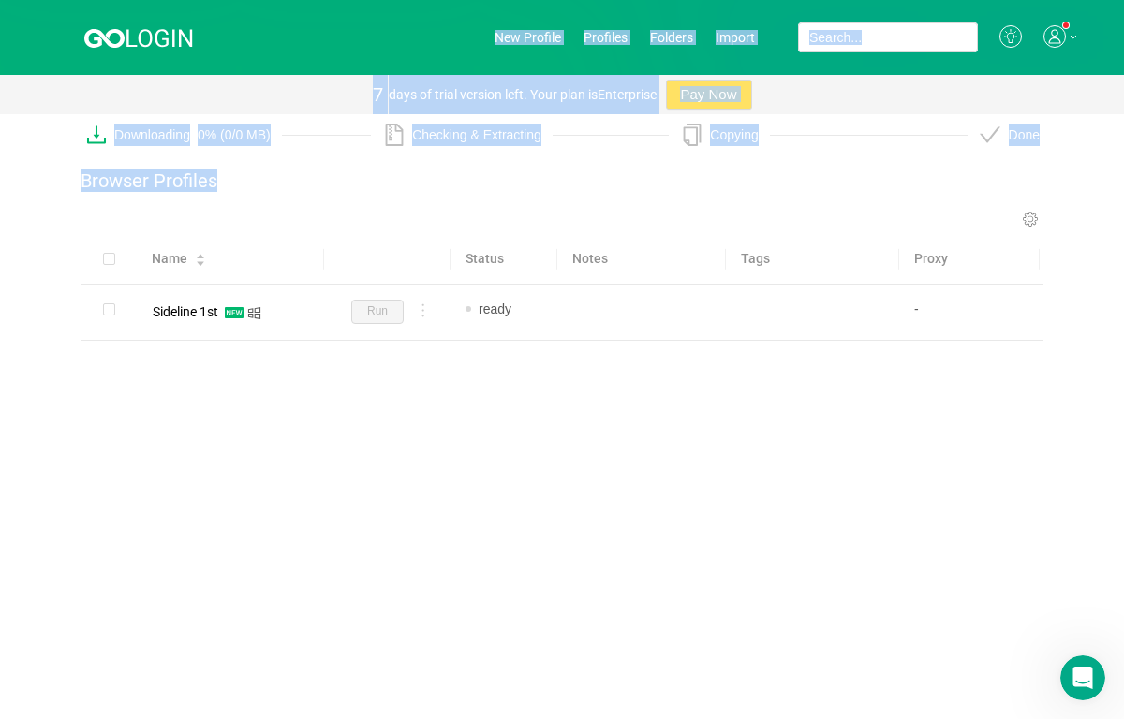
click at [573, 404] on div "Browser Profiles Run Stop Proxy Share Edit extensions Edit folders Edit tags Ne…" at bounding box center [562, 286] width 1124 height 288
click at [426, 391] on div "Name Status Notes Tags Proxy Sideline 1st Run ready Add note... Add tag... -" at bounding box center [562, 318] width 963 height 168
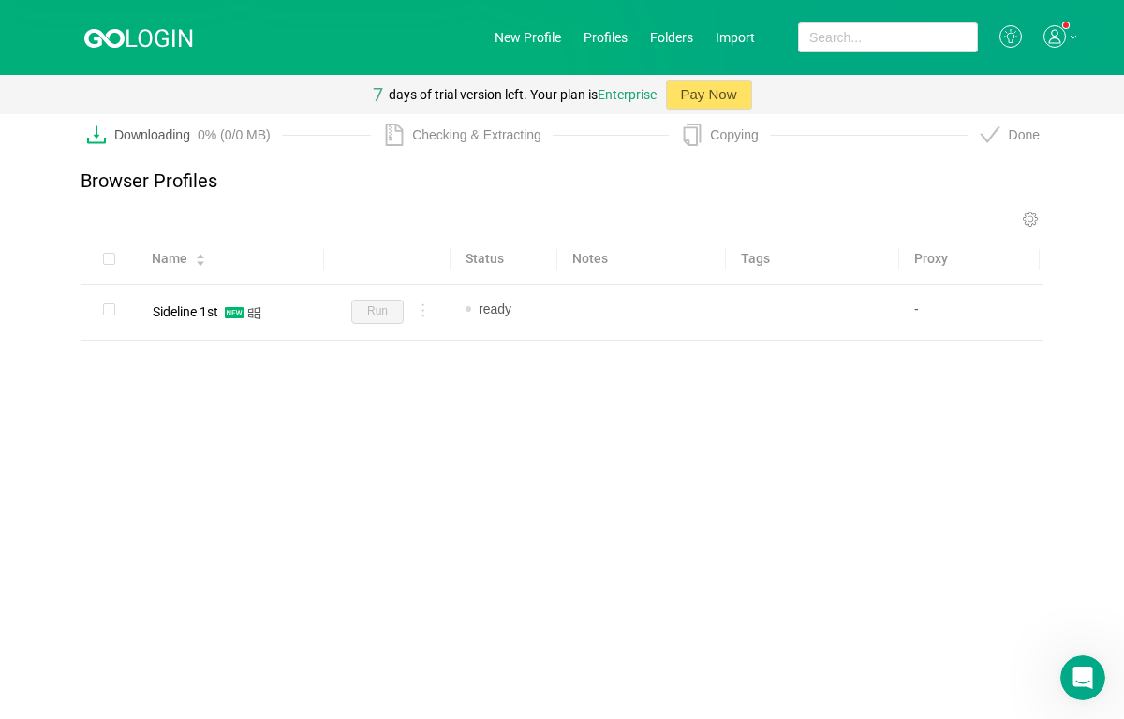
click at [454, 137] on div "Checking & Extracting" at bounding box center [482, 135] width 141 height 22
click at [715, 146] on div "Copying" at bounding box center [823, 136] width 287 height 24
click at [1016, 148] on div "Browser Profiles Run Stop Proxy Share Edit extensions Edit folders Edit tags Ne…" at bounding box center [562, 286] width 1124 height 288
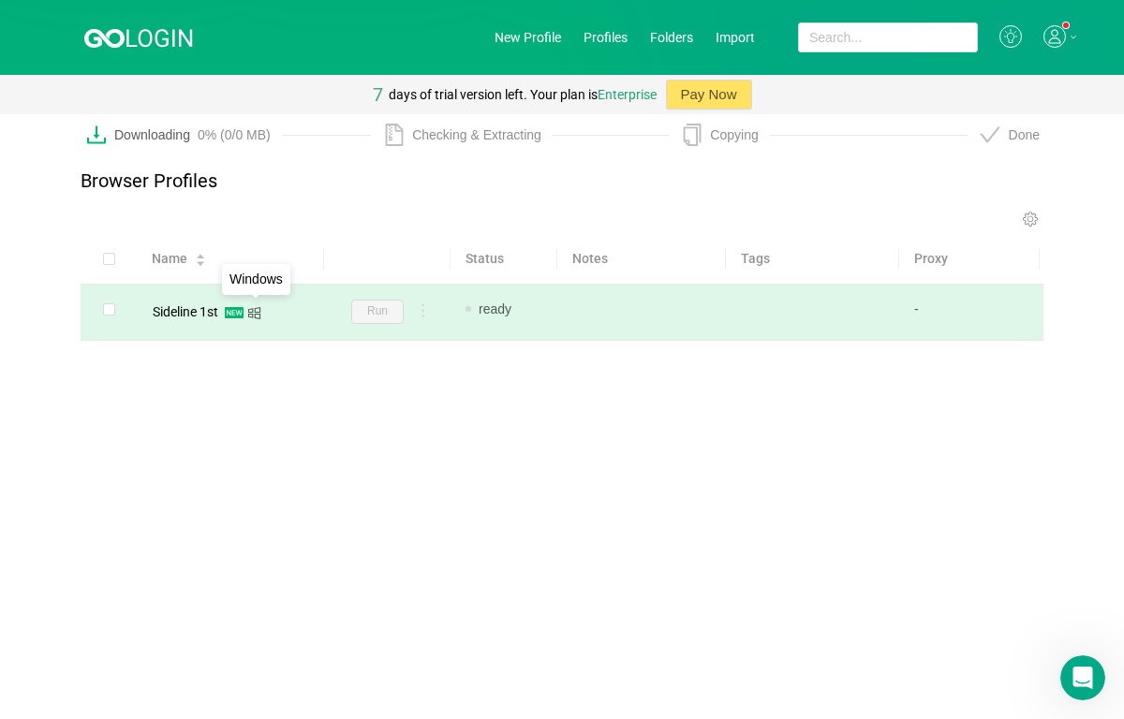
click at [253, 311] on icon "icon: windows" at bounding box center [254, 313] width 14 height 14
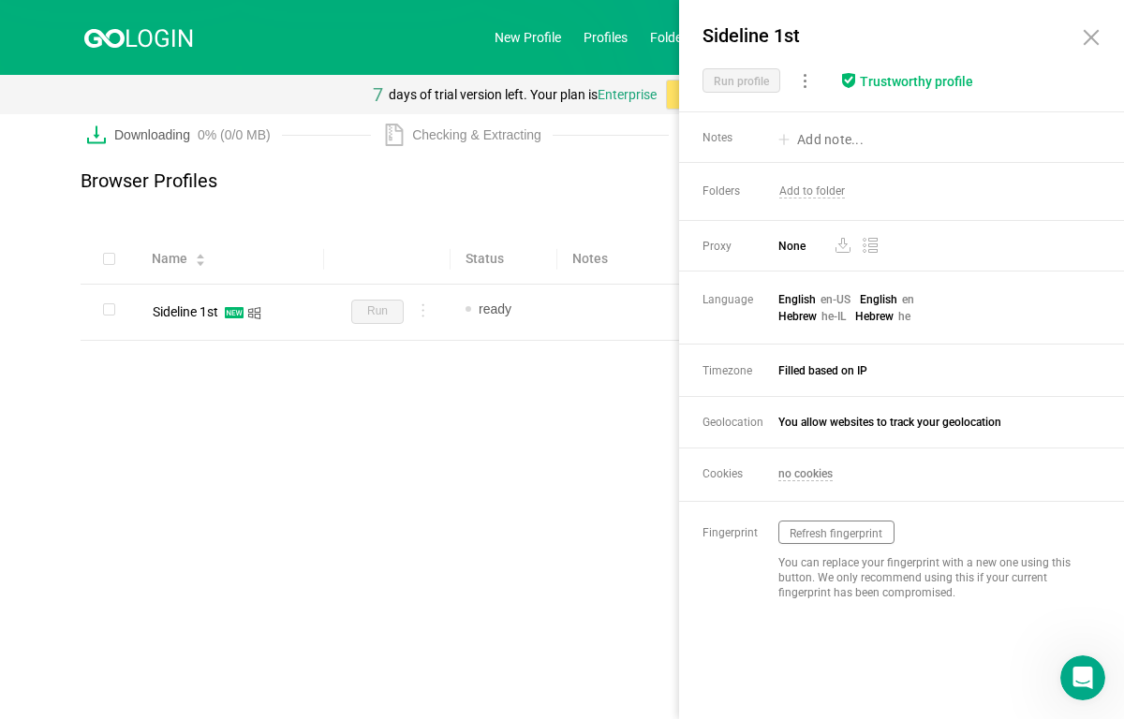
click at [300, 469] on main "Browser Profiles Run Stop Proxy Share Edit extensions Edit folders Edit tags Ne…" at bounding box center [562, 430] width 1124 height 577
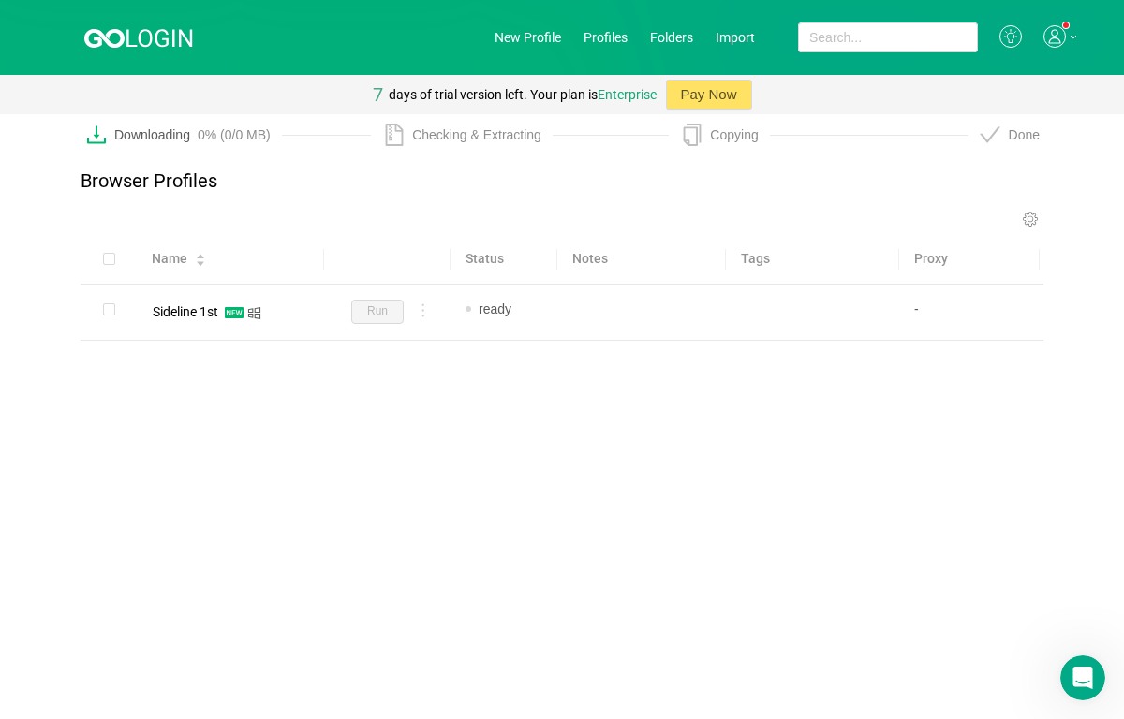
drag, startPoint x: 133, startPoint y: 0, endPoint x: 483, endPoint y: 485, distance: 598.5
click at [483, 485] on main "Browser Profiles Run Stop Proxy Share Edit extensions Edit folders Edit tags Ne…" at bounding box center [562, 430] width 1124 height 577
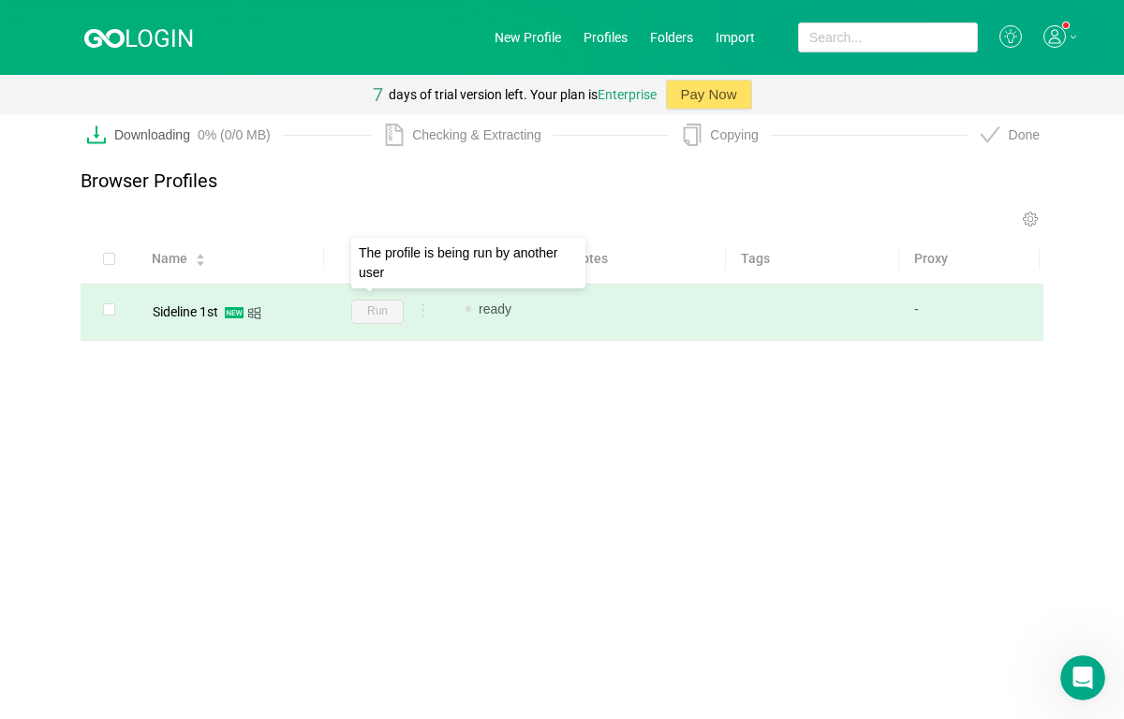
click at [369, 315] on span "Run" at bounding box center [377, 312] width 52 height 24
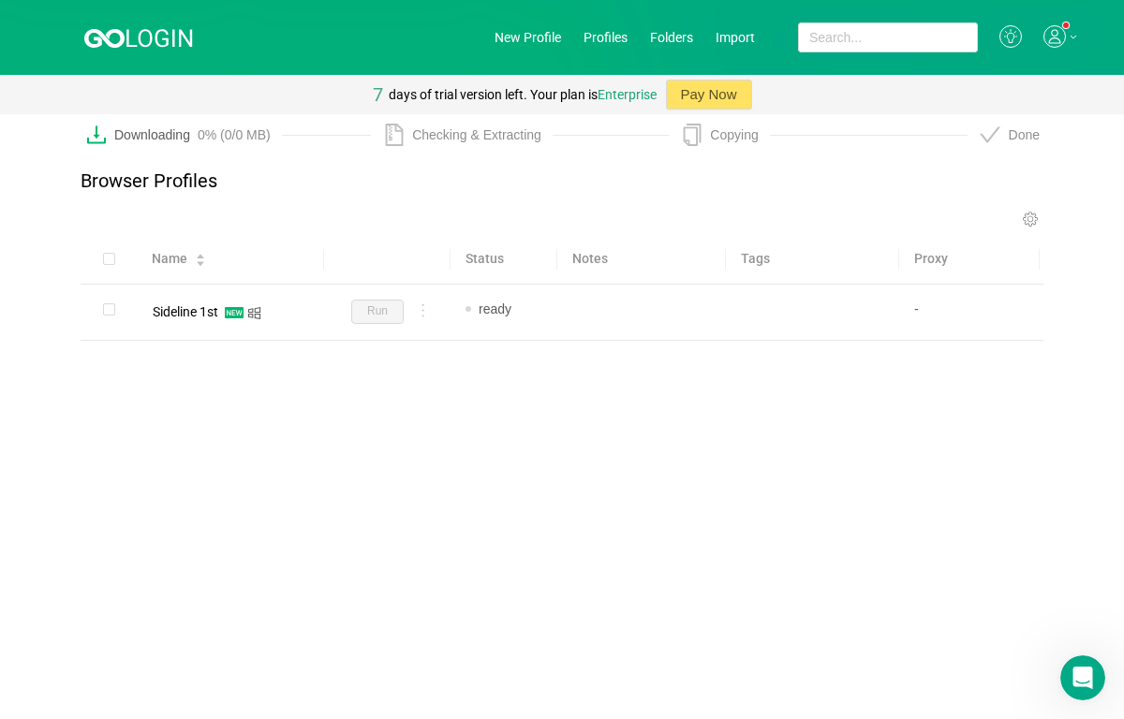
click at [198, 130] on div "Downloading 0% (0/0 MB)" at bounding box center [198, 135] width 168 height 22
click at [1054, 49] on span at bounding box center [1055, 37] width 22 height 24
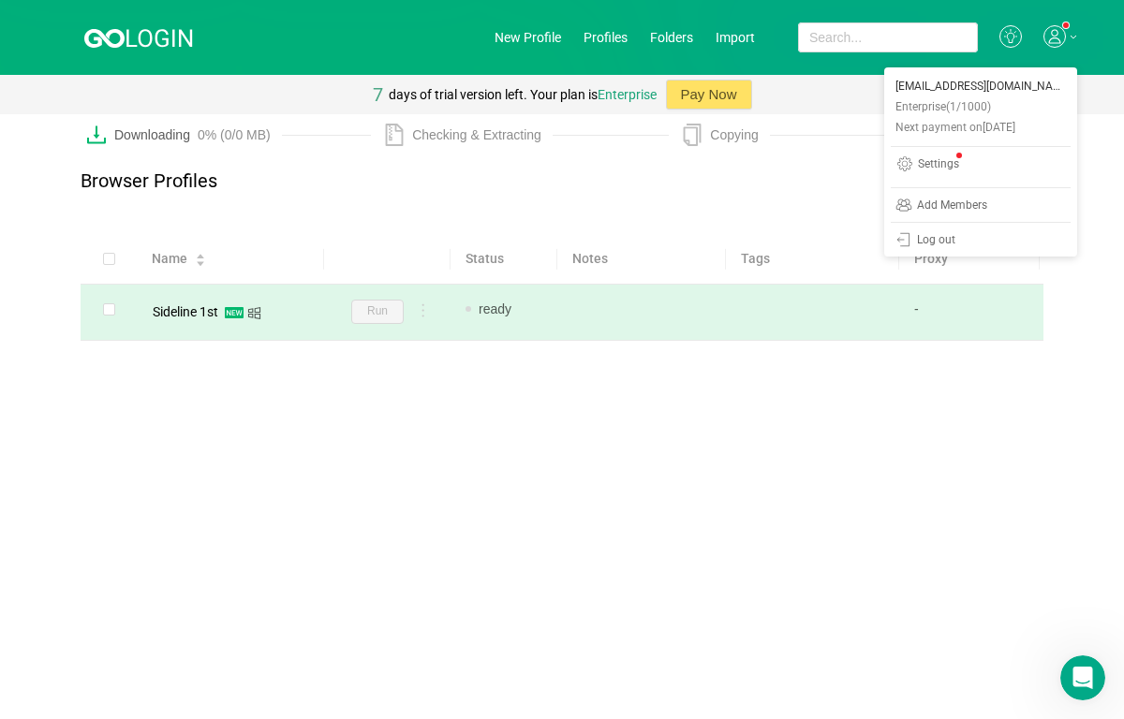
click at [401, 323] on span "Run" at bounding box center [377, 312] width 52 height 24
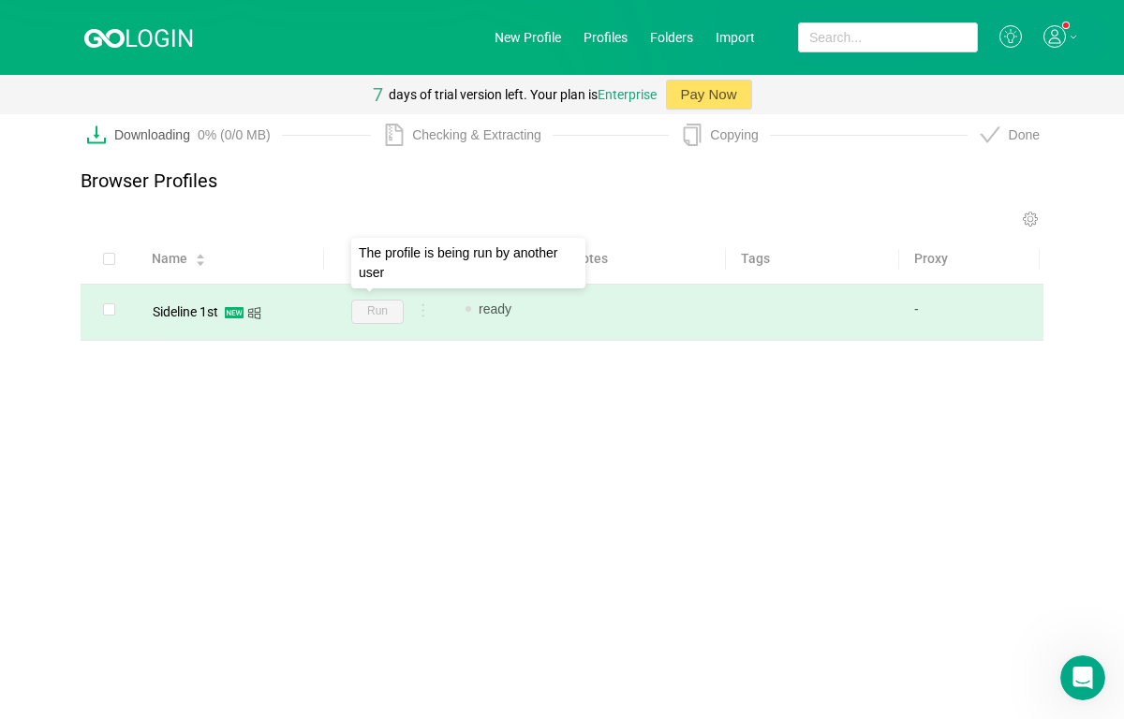
click at [401, 323] on span "Run" at bounding box center [377, 312] width 52 height 24
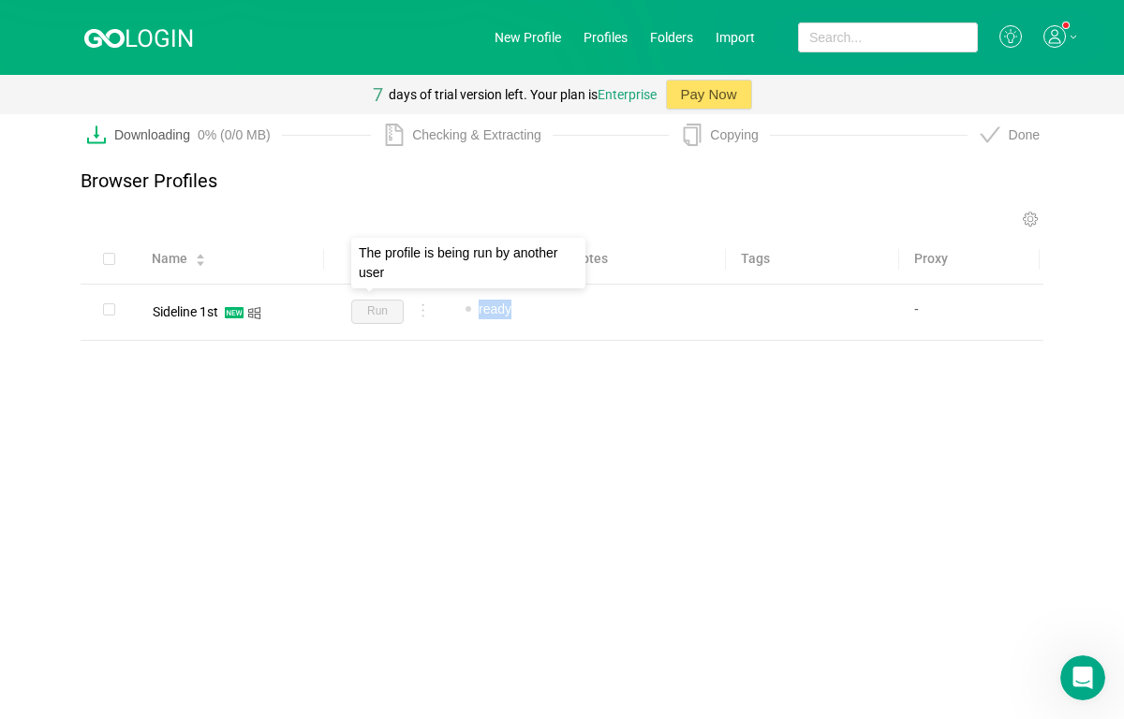
click at [375, 364] on div "Name Status Notes Tags Proxy Sideline 1st Run ready Add note... Add tag... -" at bounding box center [562, 318] width 963 height 168
click at [534, 34] on link "New Profile" at bounding box center [528, 37] width 67 height 15
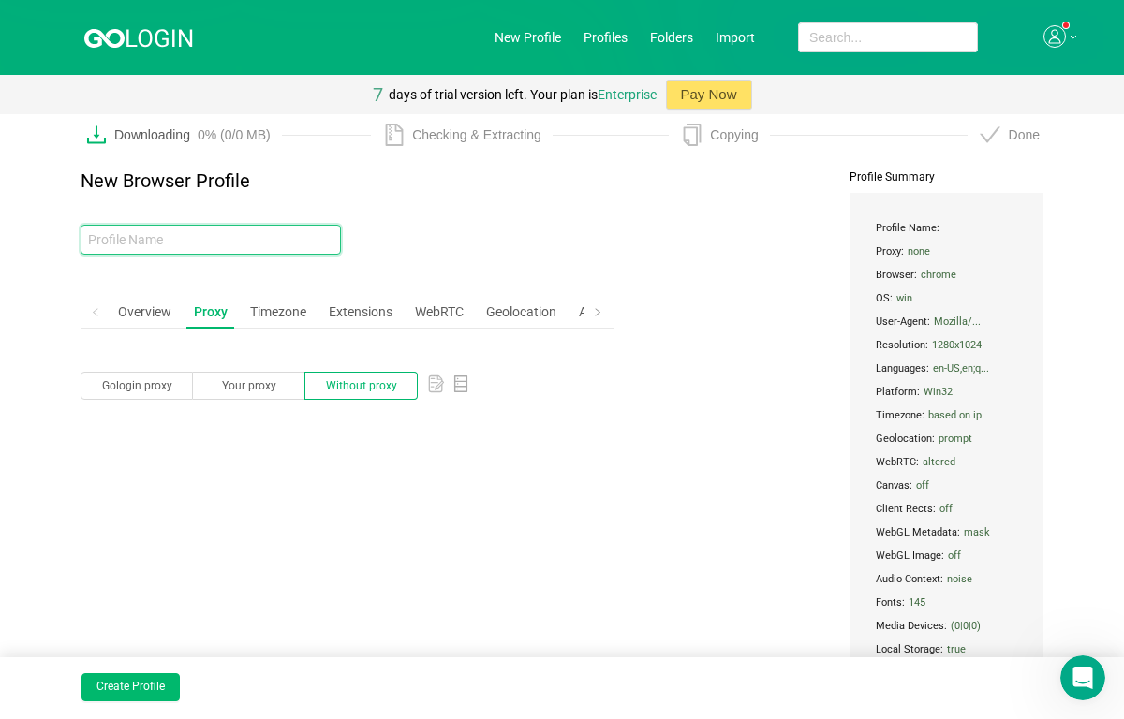
click at [215, 243] on input "text" at bounding box center [211, 240] width 260 height 30
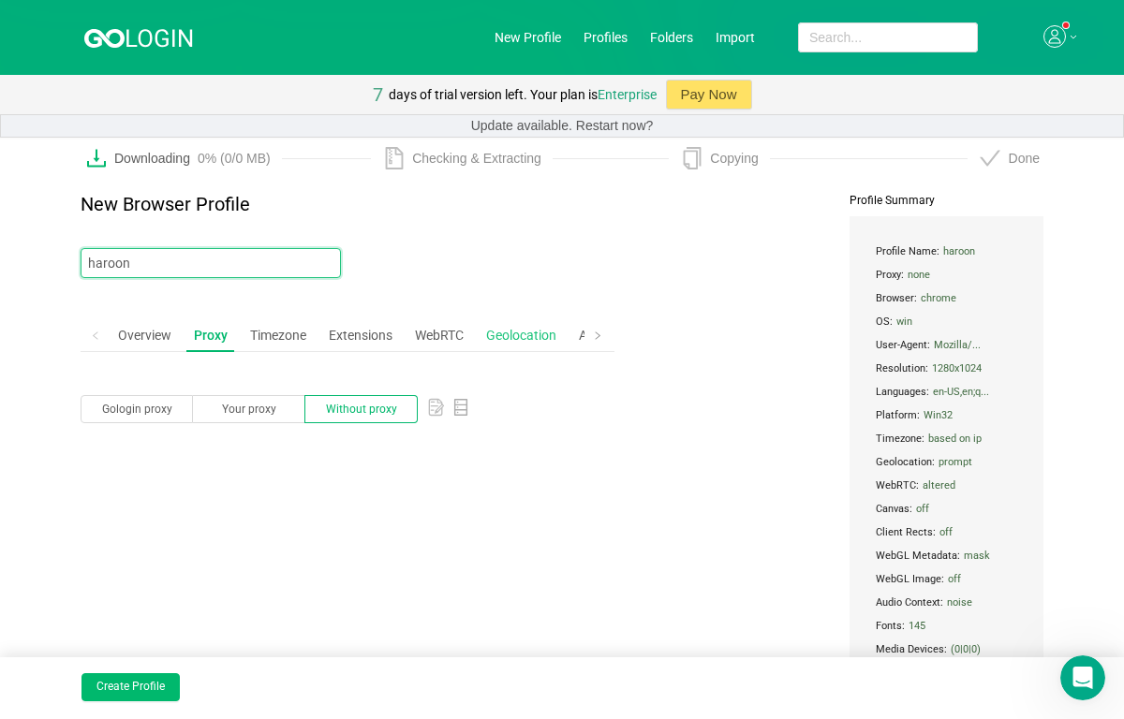
type input "haroon"
click at [508, 335] on div "Geolocation" at bounding box center [521, 335] width 85 height 35
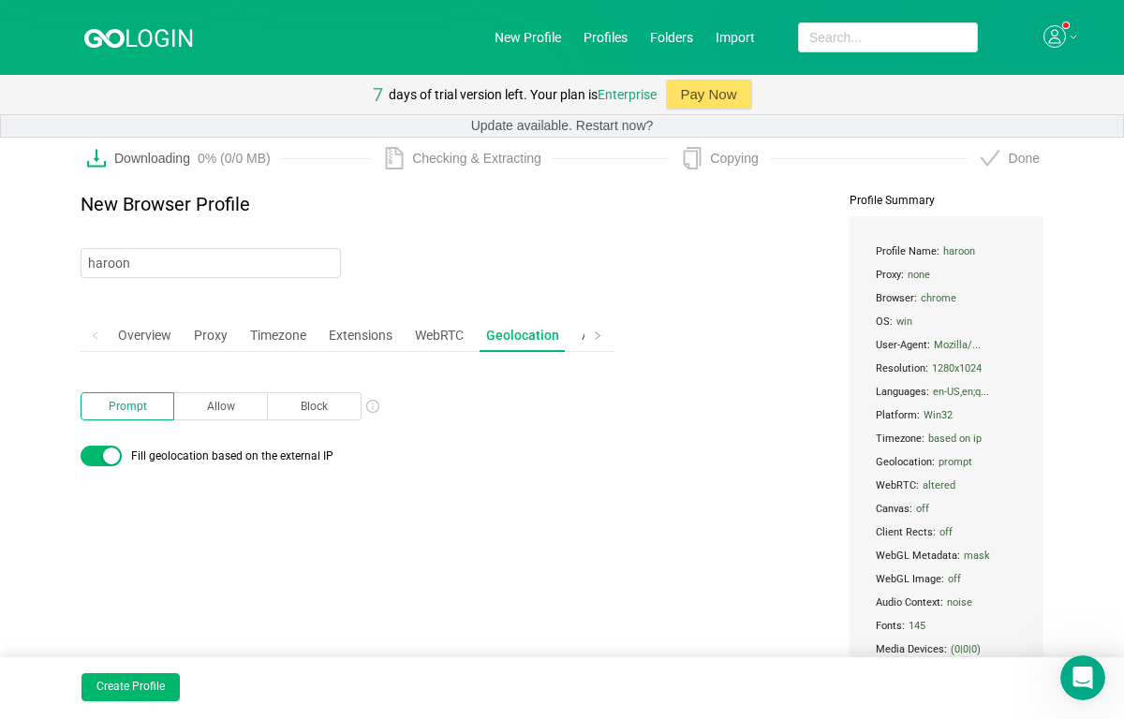
click at [109, 714] on div "Create Profile" at bounding box center [562, 689] width 1124 height 62
click at [142, 681] on button "Create Profile" at bounding box center [130, 688] width 98 height 28
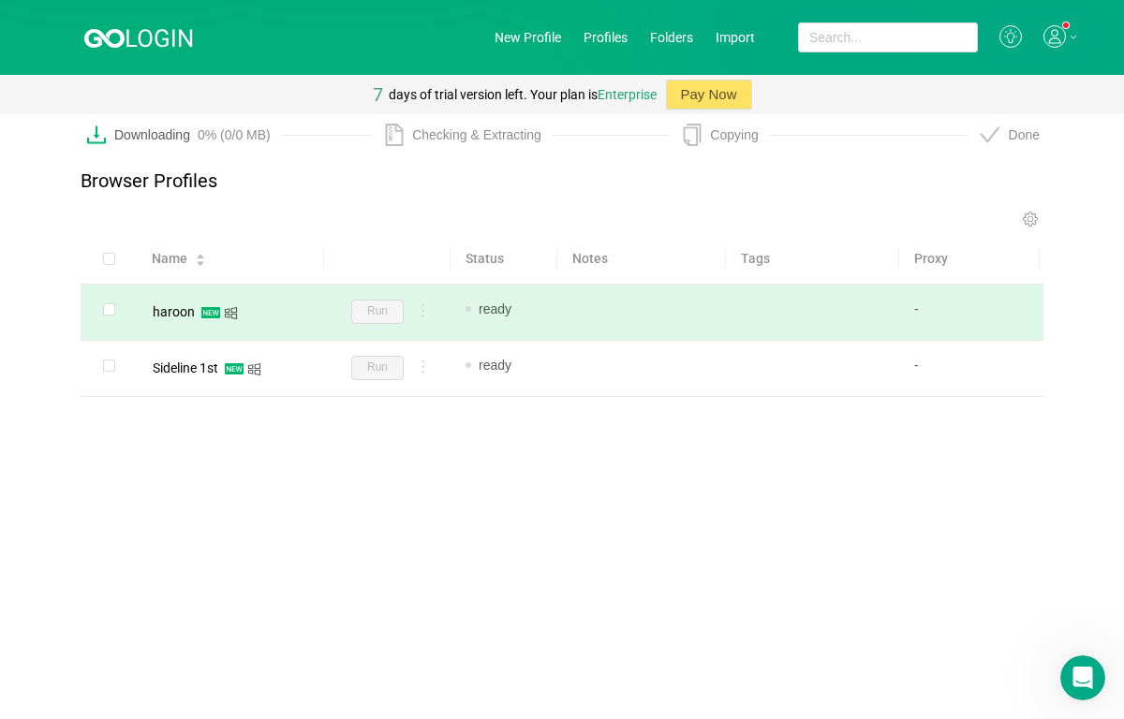
click at [496, 316] on span "ready" at bounding box center [495, 309] width 33 height 15
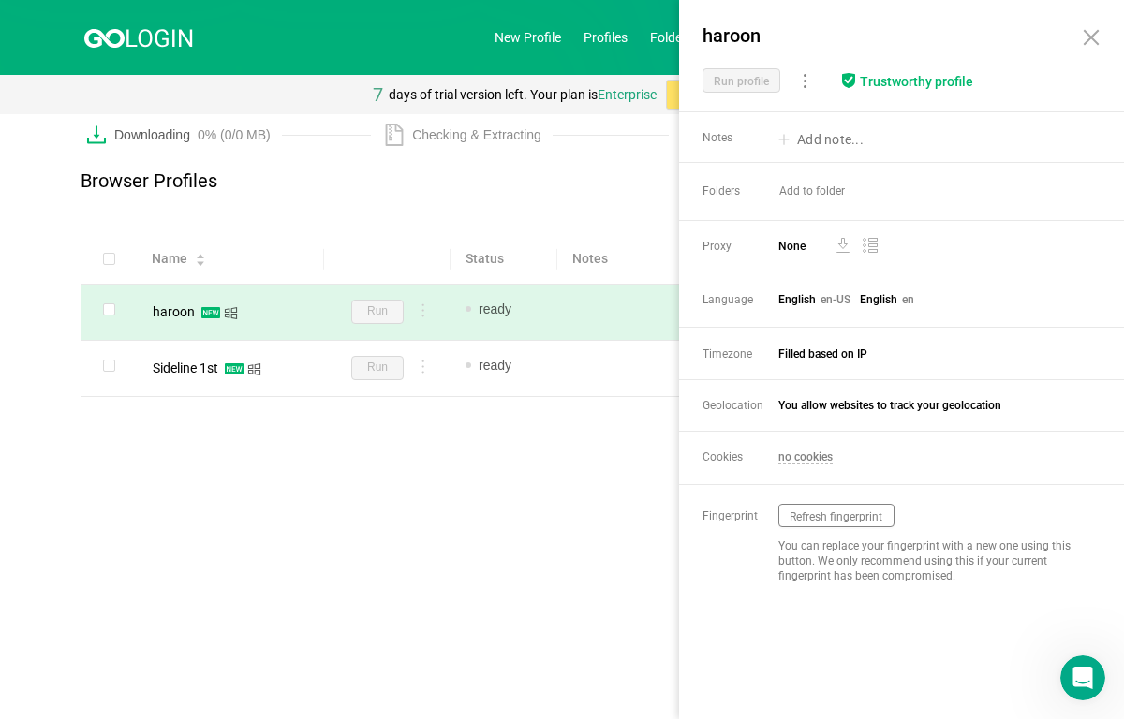
click at [368, 306] on span "Run" at bounding box center [377, 312] width 52 height 24
click at [357, 308] on span "Run" at bounding box center [377, 312] width 52 height 24
click at [357, 309] on span "Run" at bounding box center [377, 312] width 52 height 24
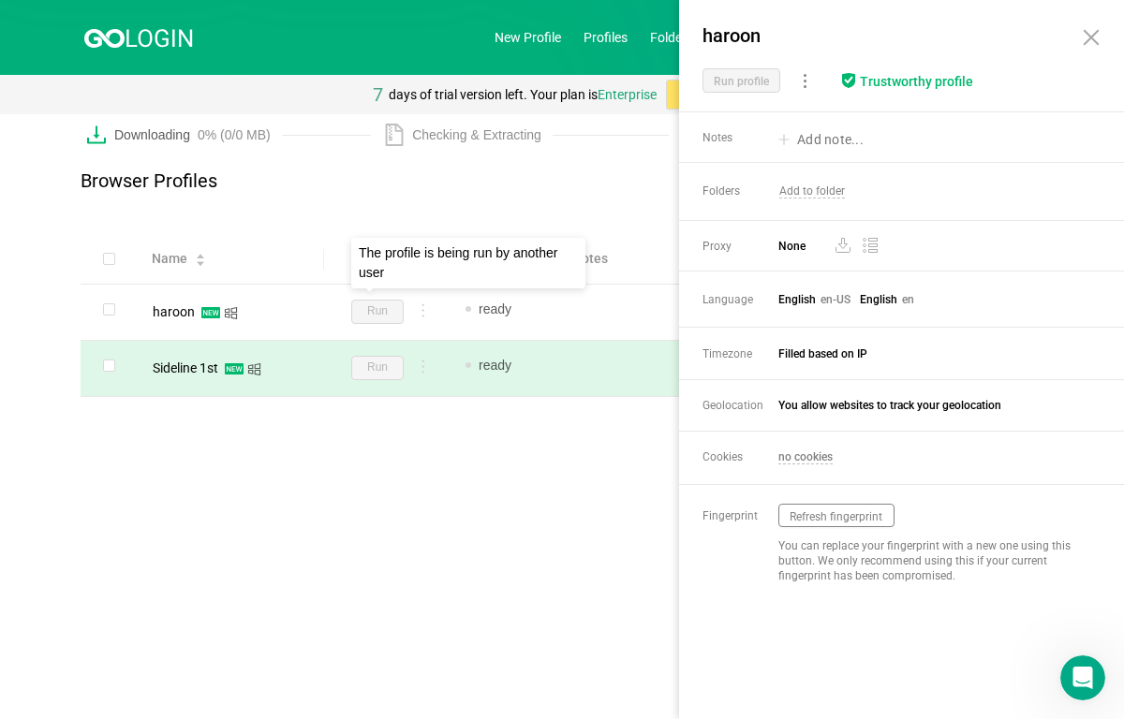
click at [387, 378] on span "Run" at bounding box center [377, 368] width 52 height 24
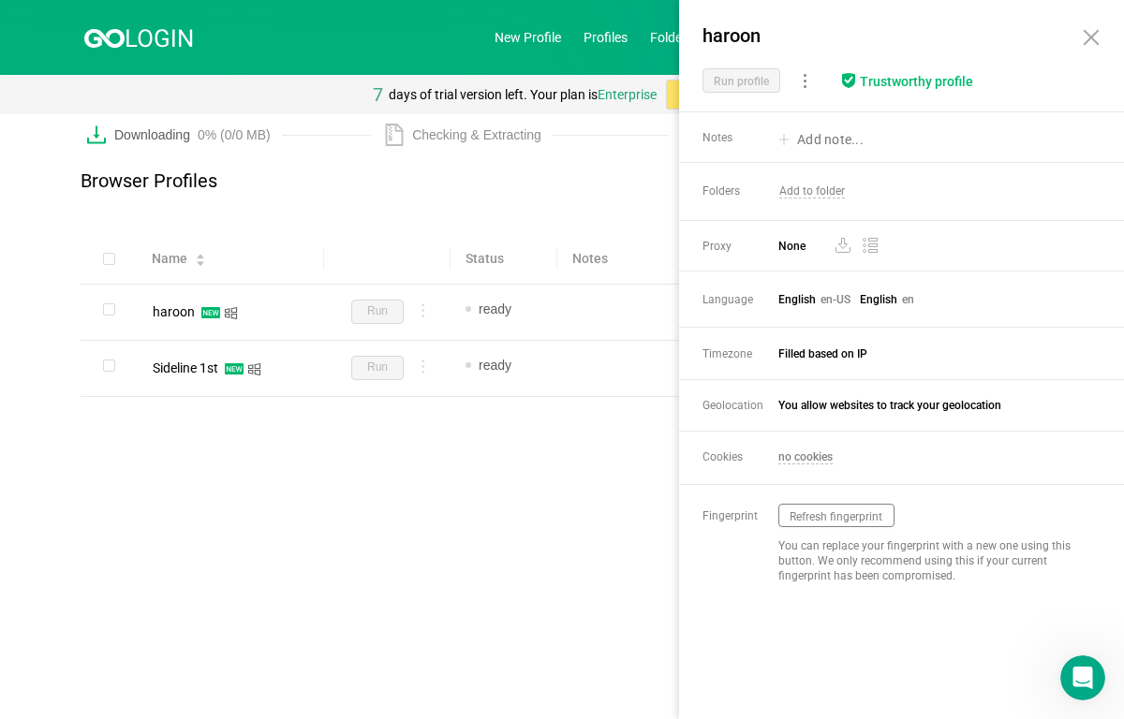
click at [415, 452] on div "Name Status Notes Tags Proxy haroon Run ready Add note... Add tag... - Sideline…" at bounding box center [562, 346] width 963 height 224
click at [511, 468] on div "Browser Profiles Run Stop Proxy Share Edit extensions Edit folders Edit tags Ne…" at bounding box center [562, 314] width 1124 height 344
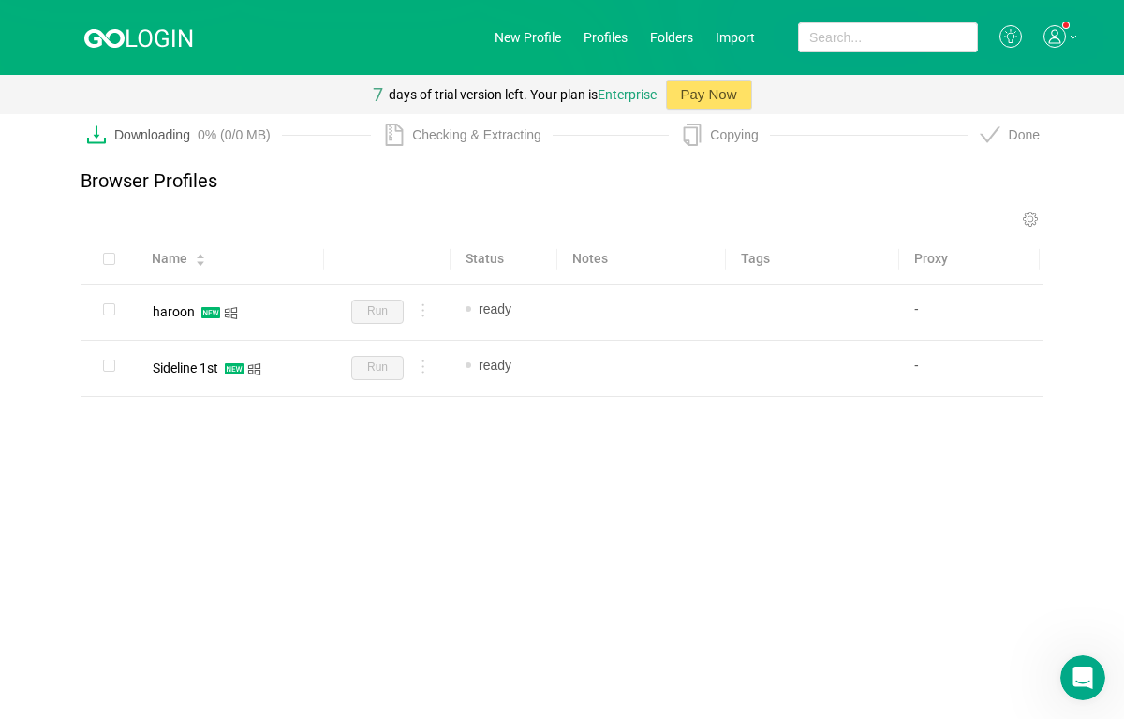
click at [1031, 226] on icon at bounding box center [1030, 219] width 15 height 15
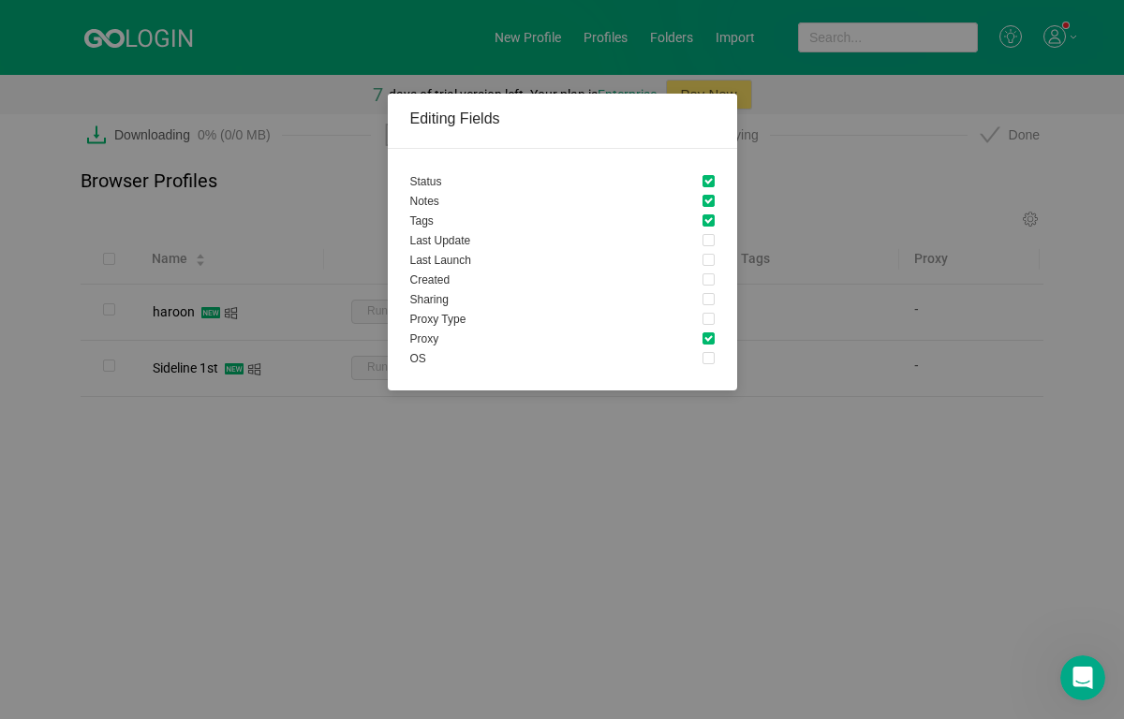
click at [715, 475] on div "Editing Fields Status Notes Tags Last Update Last Launch Created Sharing Proxy …" at bounding box center [562, 359] width 1124 height 719
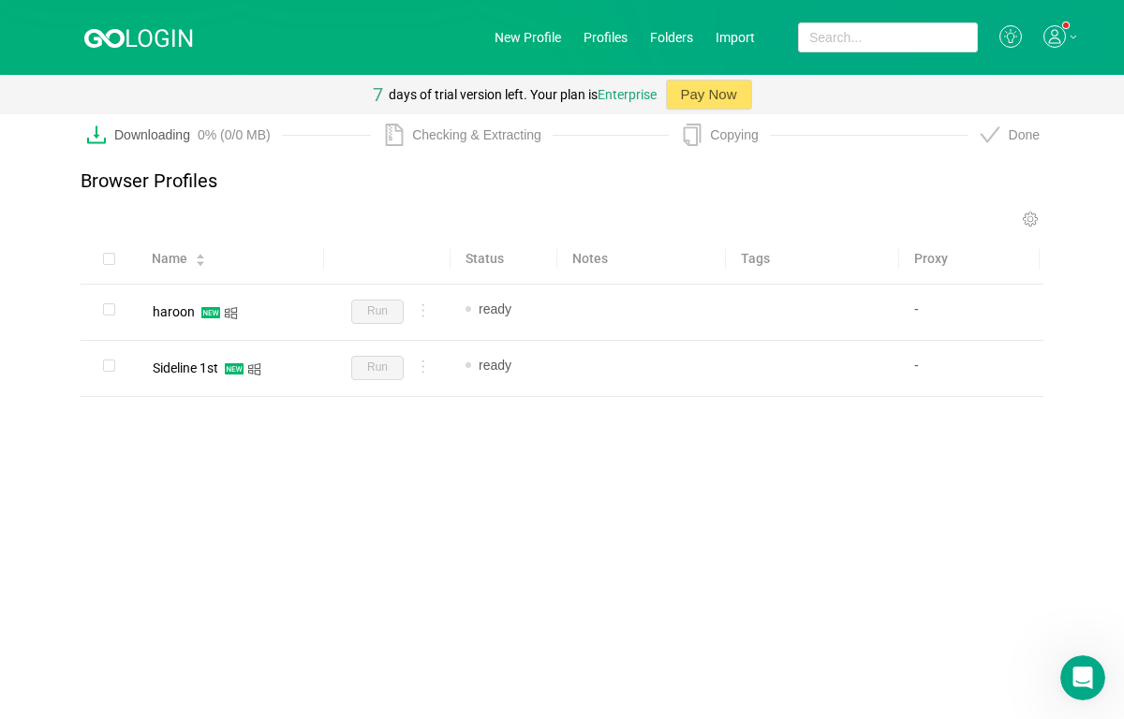
click at [147, 200] on div "Browser Profiles" at bounding box center [149, 190] width 137 height 40
click at [1017, 47] on icon at bounding box center [1010, 36] width 22 height 22
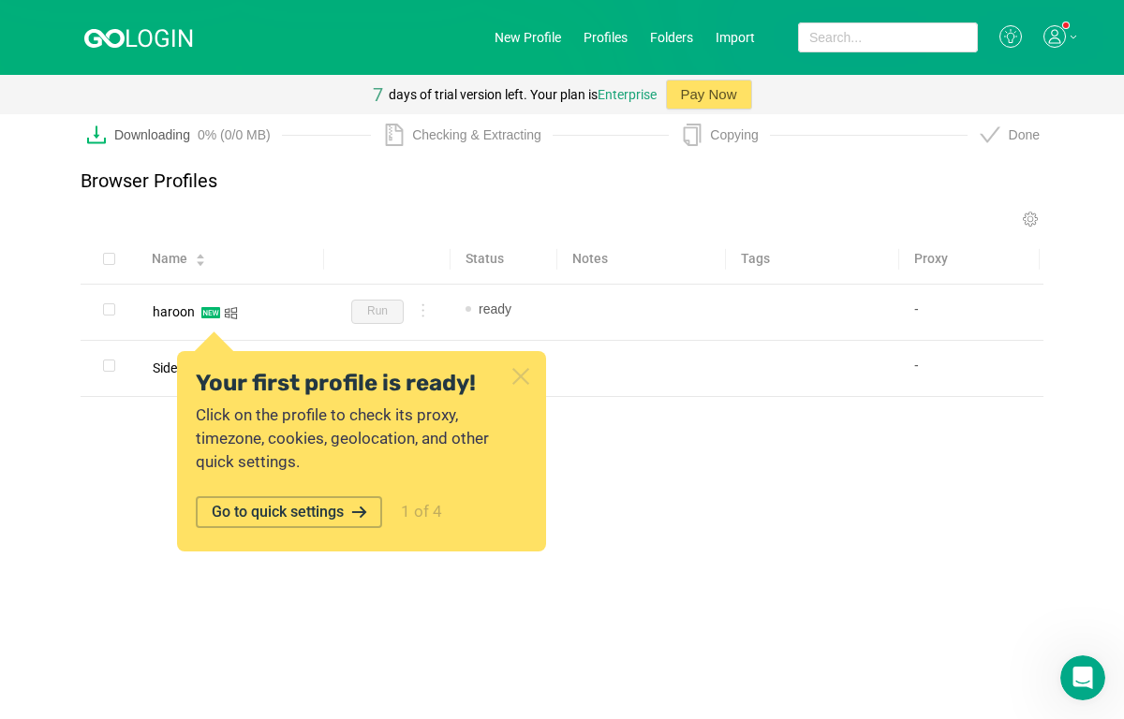
click at [287, 506] on button "Go to quick settings" at bounding box center [289, 512] width 186 height 32
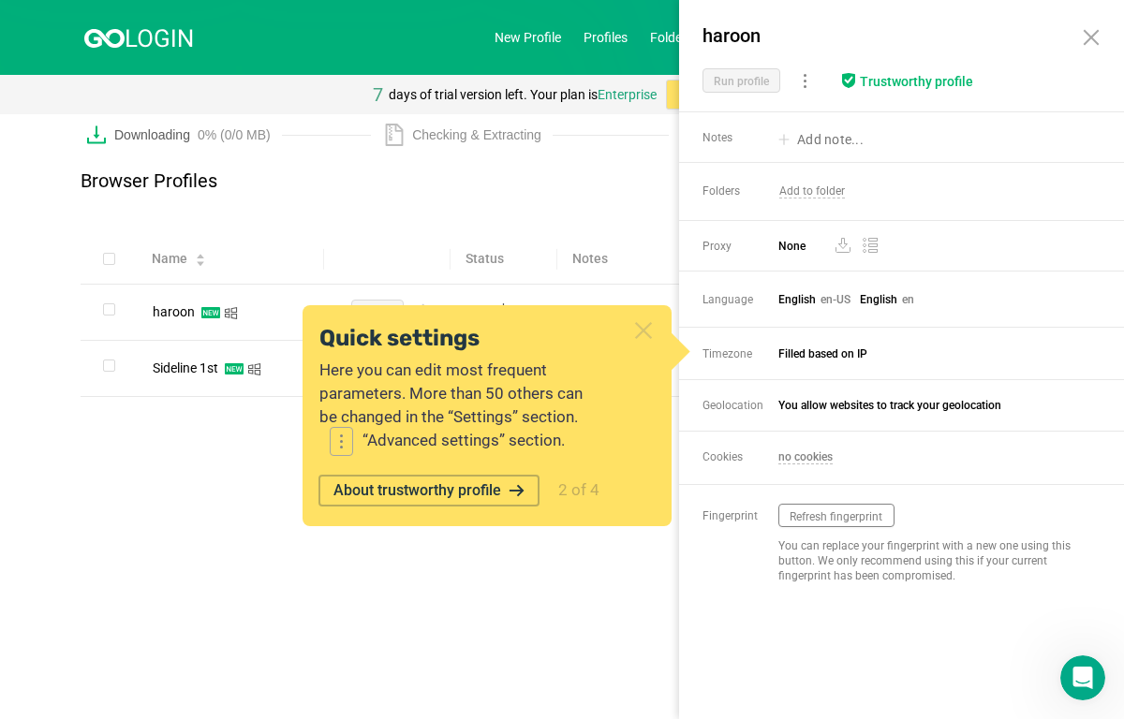
click at [413, 491] on button "About trustworthy profile" at bounding box center [428, 491] width 221 height 32
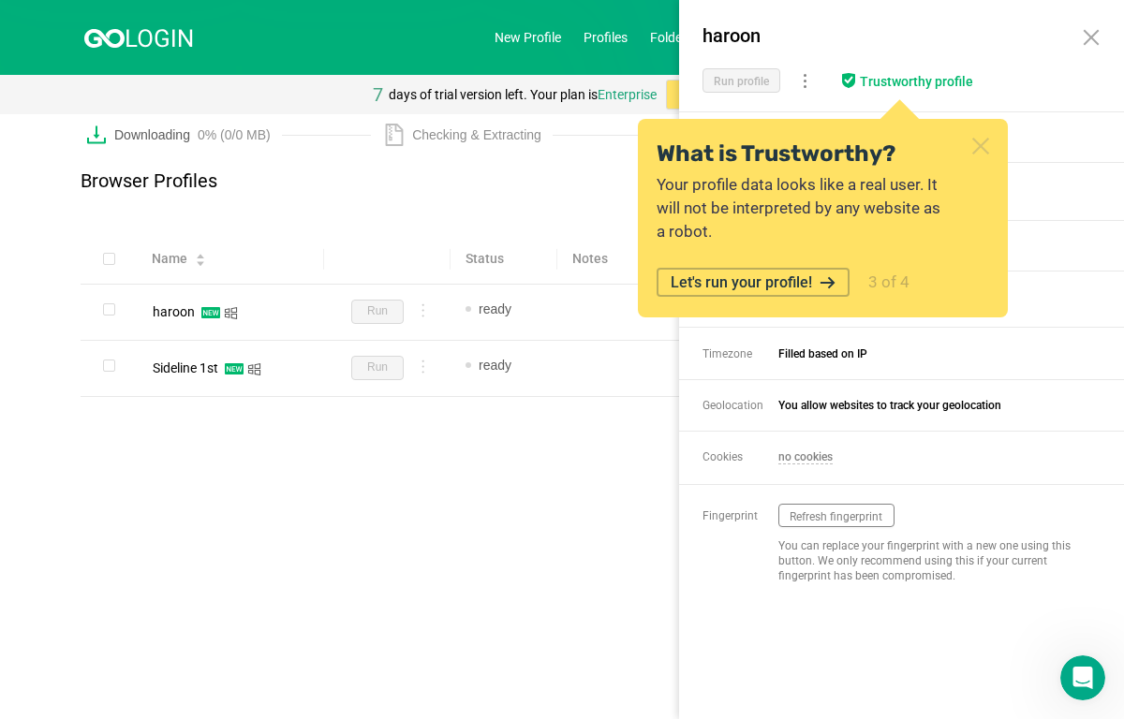
click at [808, 274] on button "Let's run your profile!" at bounding box center [753, 282] width 193 height 29
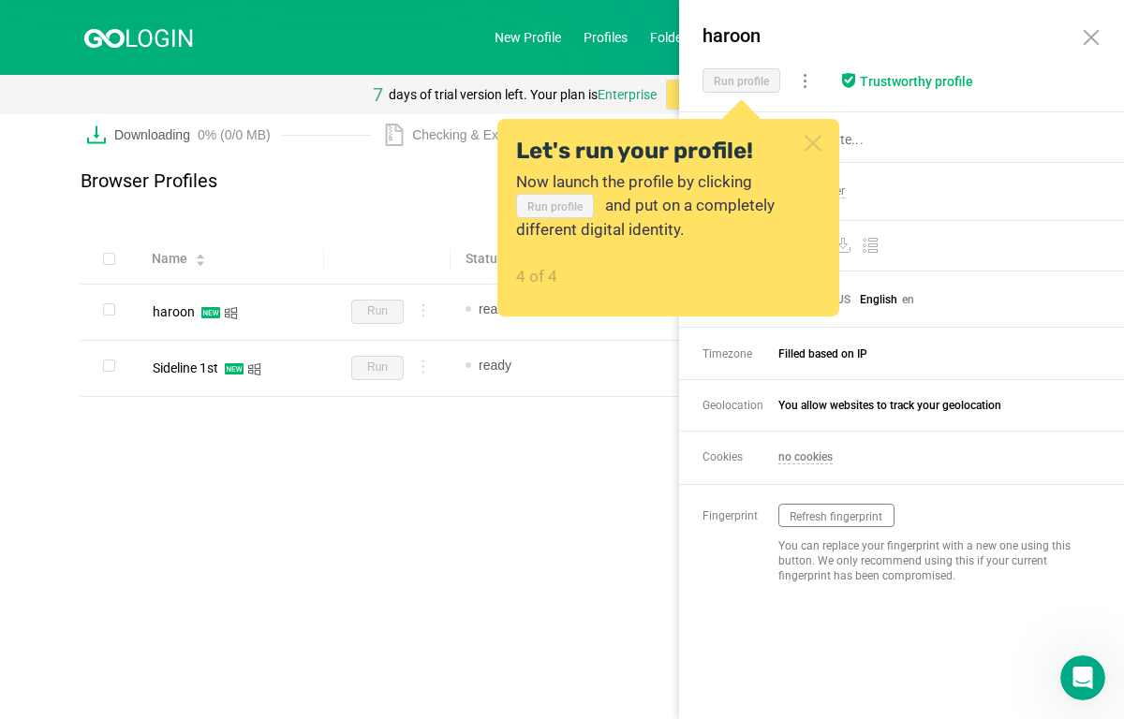
click at [525, 408] on div "Name Status Notes Tags Proxy haroon Run ready Add note... Add tag... - Sideline…" at bounding box center [562, 346] width 963 height 224
click at [821, 135] on icon at bounding box center [813, 143] width 24 height 24
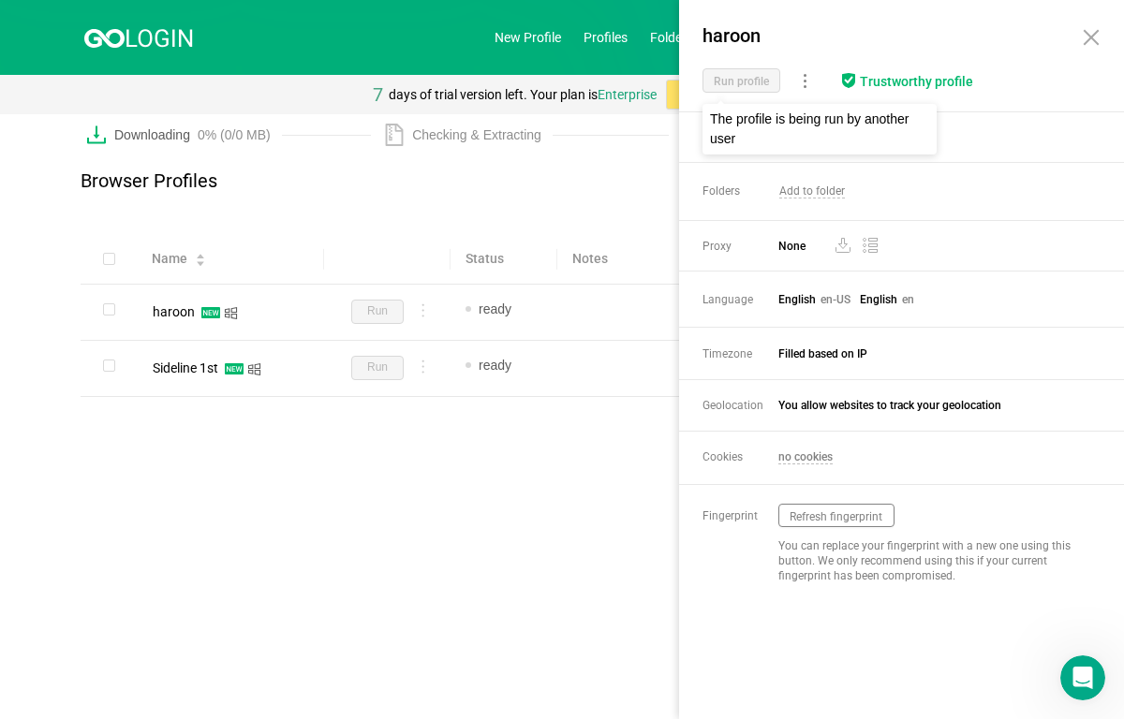
click at [731, 85] on span "Run profile" at bounding box center [742, 80] width 78 height 24
click at [535, 585] on main "Browser Profiles Run Stop Proxy Share Edit extensions Edit folders Edit tags Ne…" at bounding box center [562, 430] width 1124 height 577
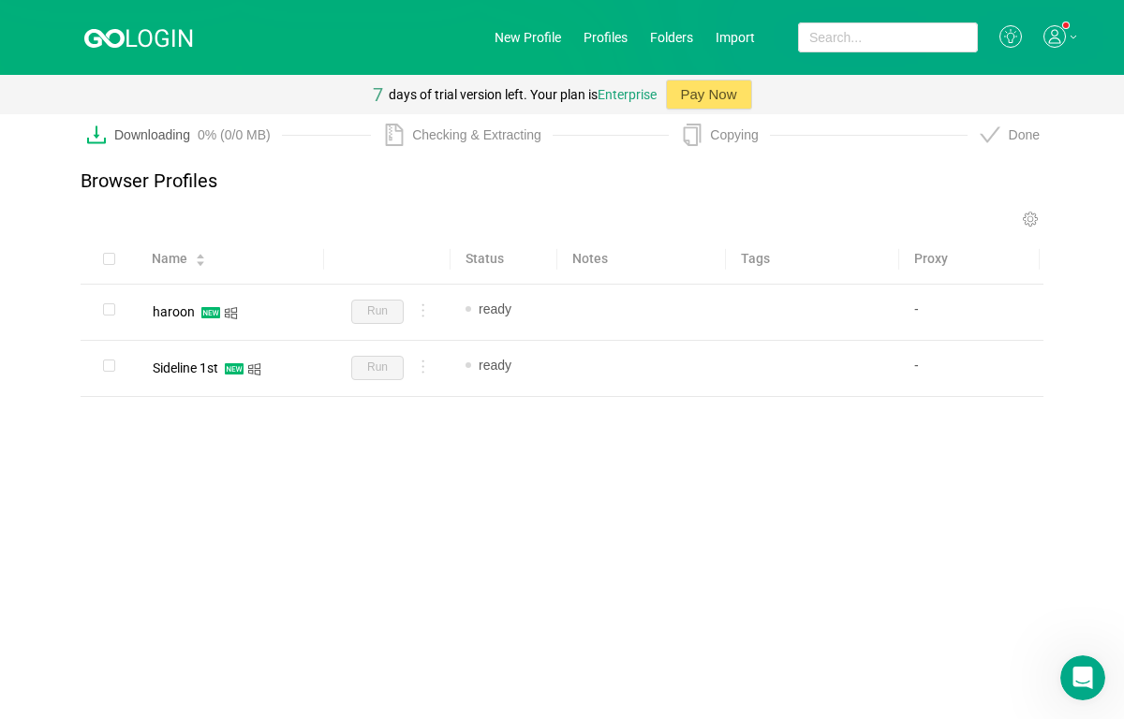
click at [151, 131] on div "Downloading 0% (0/0 MB)" at bounding box center [198, 135] width 168 height 22
click at [156, 128] on div "Downloading 0% (0/0 MB)" at bounding box center [198, 135] width 168 height 22
click at [617, 36] on link "Profiles" at bounding box center [606, 37] width 44 height 15
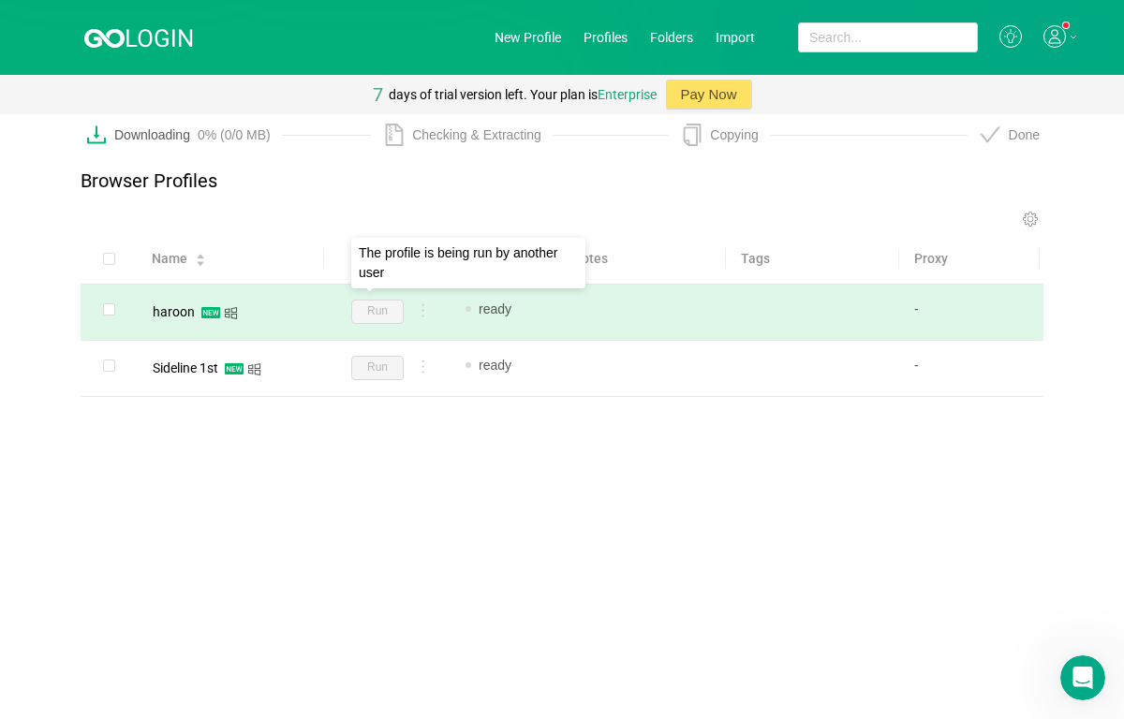
click at [363, 312] on span "Run" at bounding box center [377, 312] width 52 height 24
click at [222, 308] on div "haroon" at bounding box center [230, 312] width 157 height 24
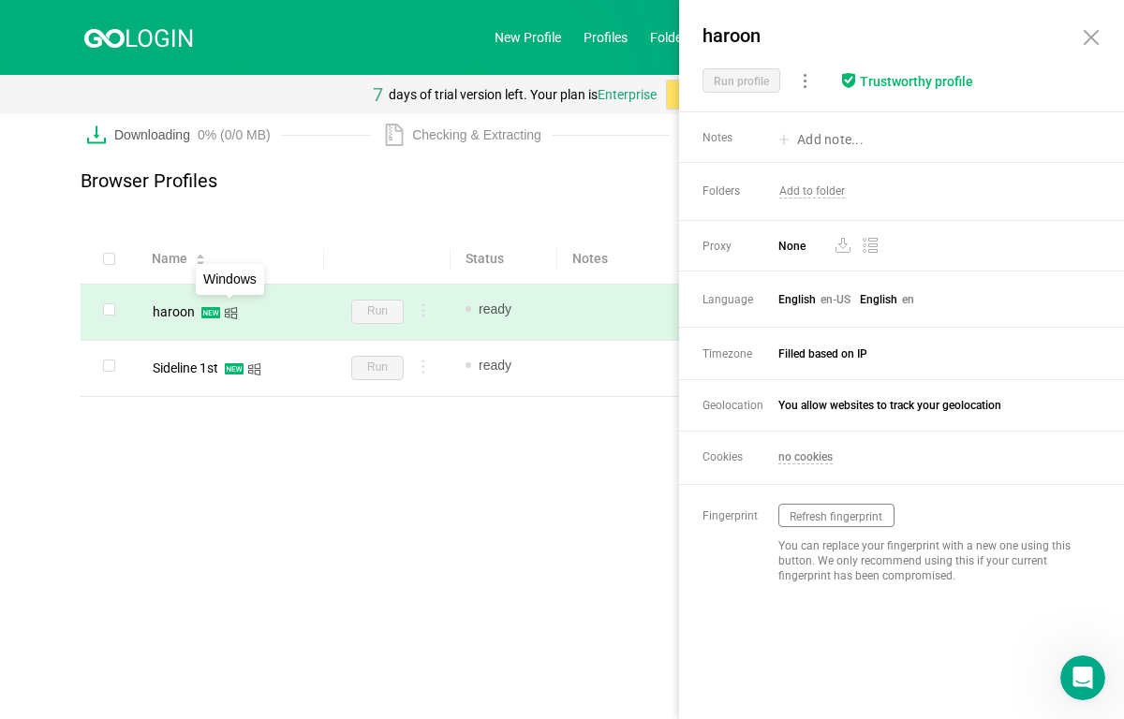
click at [232, 317] on icon "icon: windows" at bounding box center [231, 313] width 14 height 14
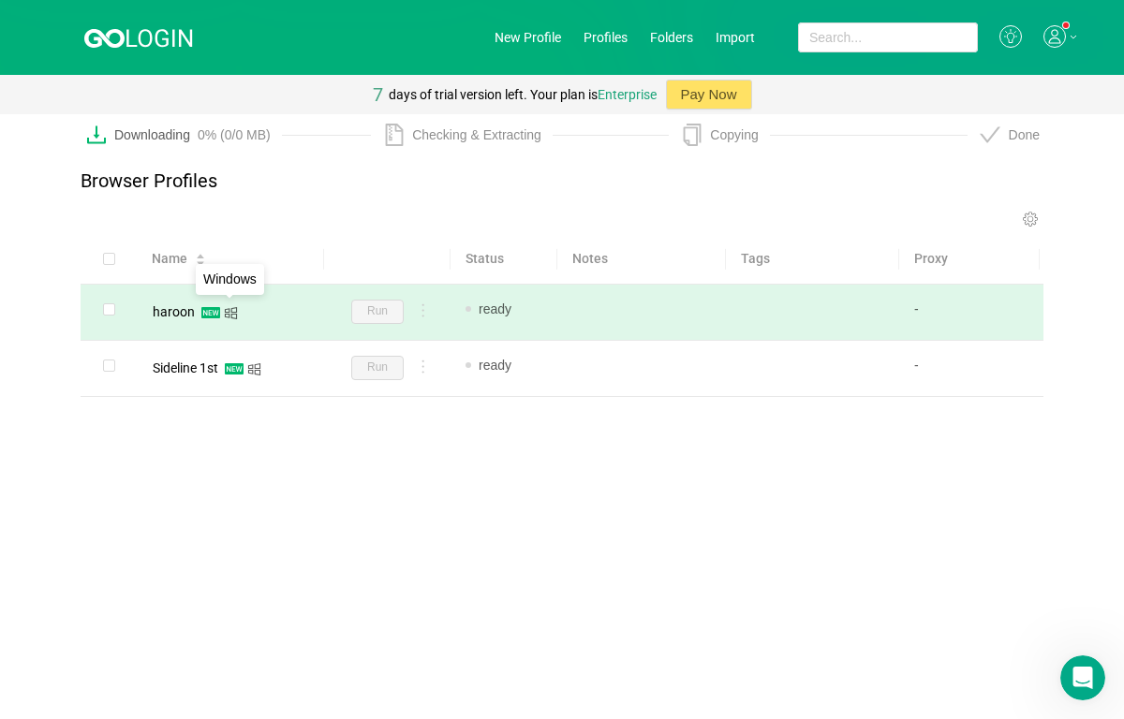
click at [232, 317] on icon "icon: windows" at bounding box center [231, 313] width 14 height 14
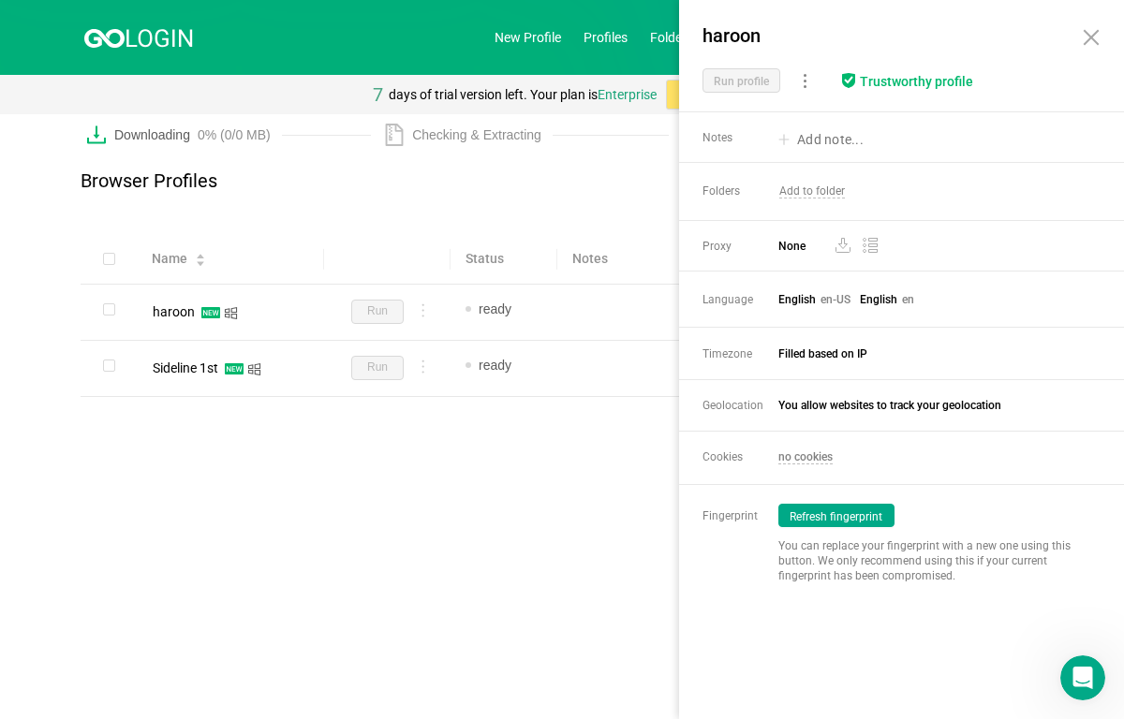
click at [849, 516] on button "Refresh fingerprint" at bounding box center [836, 515] width 116 height 23
click at [509, 517] on main "Browser Profiles Run Stop Proxy Share Edit extensions Edit folders Edit tags Ne…" at bounding box center [562, 430] width 1124 height 577
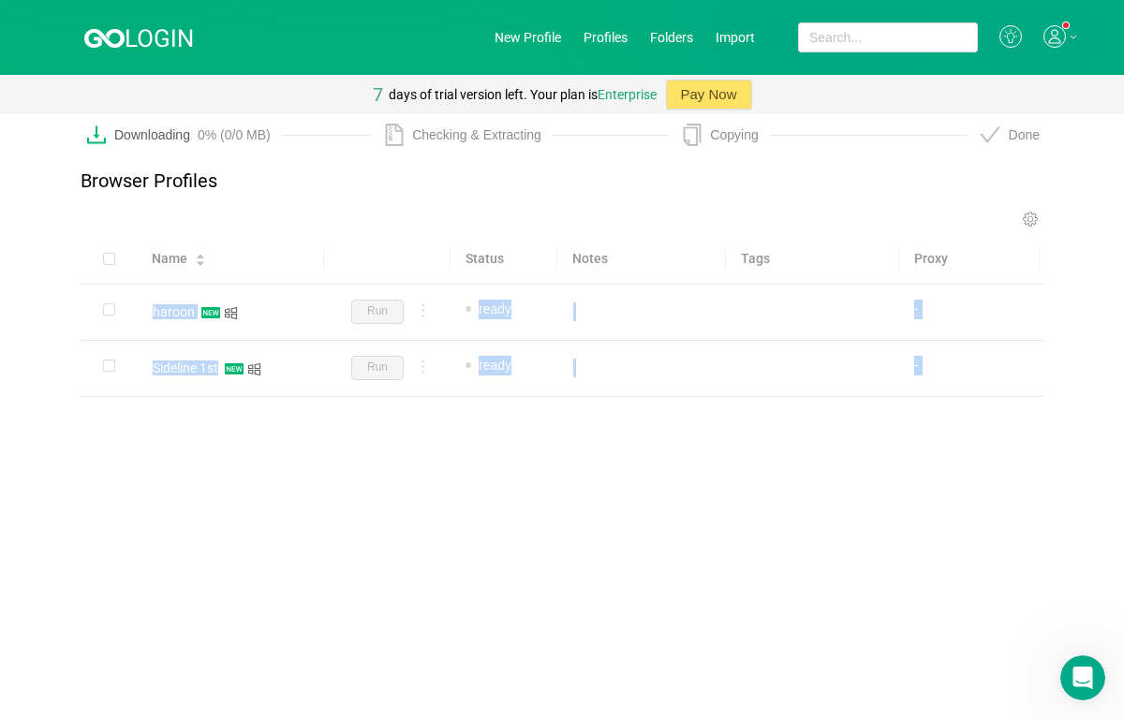
drag, startPoint x: 391, startPoint y: 273, endPoint x: 367, endPoint y: 260, distance: 26.4
click at [367, 260] on body "New Profile Profiles Folders Import 7 days of trial version left. Your plan is …" at bounding box center [562, 359] width 1124 height 719
click at [509, 425] on div "Name Status Notes Tags Proxy haroon Run ready Add note... Add tag... - Sideline…" at bounding box center [562, 346] width 963 height 224
click at [1031, 215] on icon at bounding box center [1030, 220] width 19 height 18
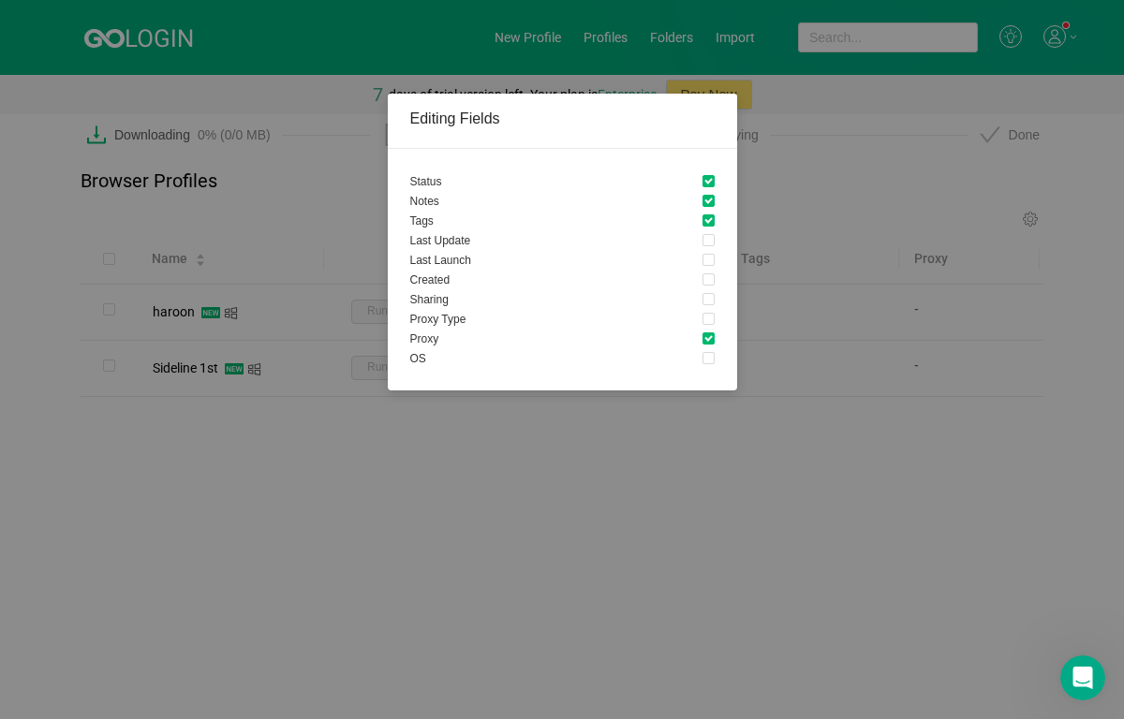
click at [611, 520] on div "Editing Fields Status Notes Tags Last Update Last Launch Created Sharing Proxy …" at bounding box center [562, 359] width 1124 height 719
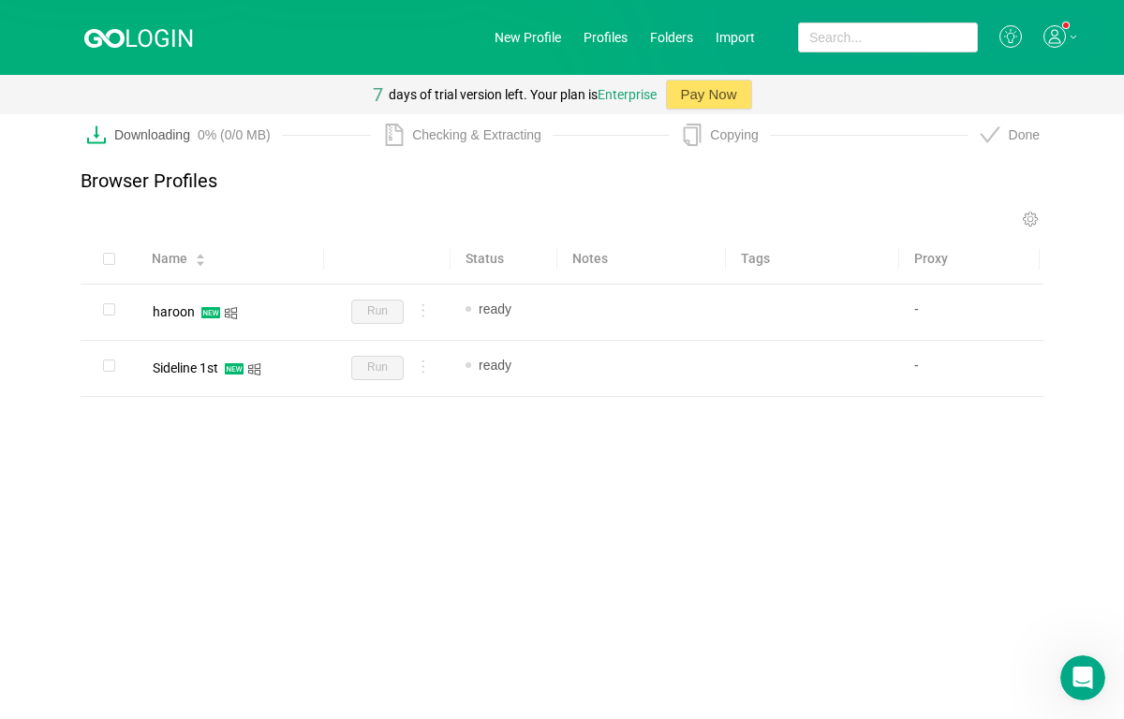
click at [1058, 36] on icon at bounding box center [1055, 36] width 22 height 22
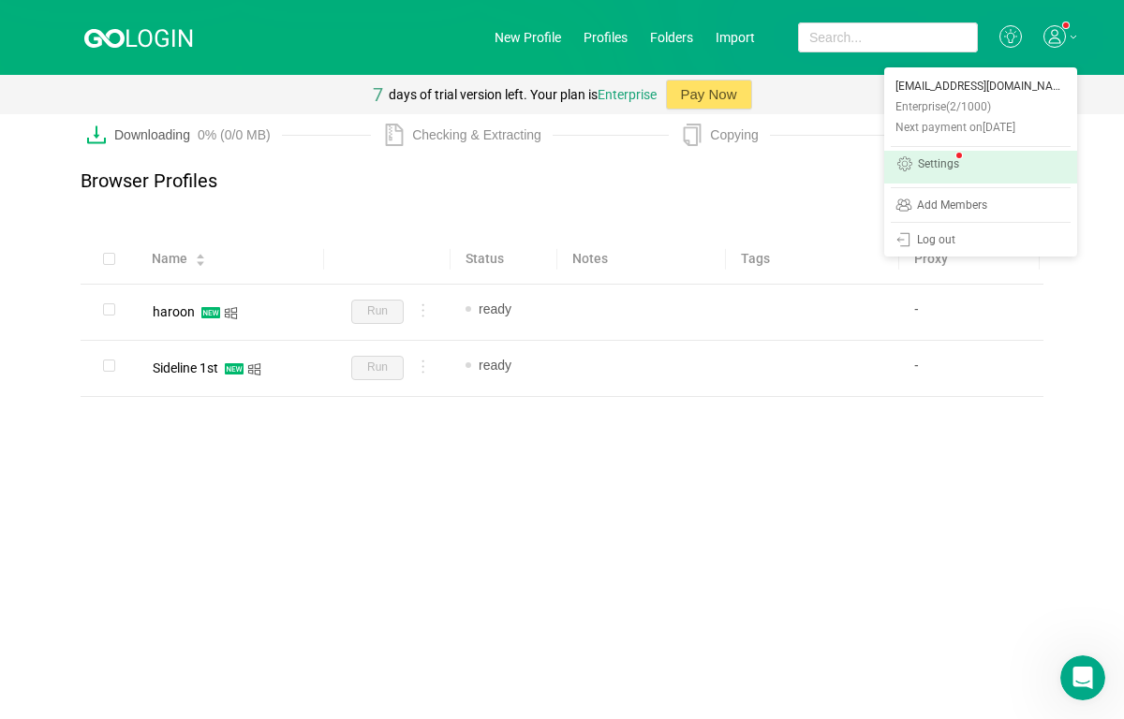
click at [955, 165] on div "Settings" at bounding box center [938, 165] width 41 height 15
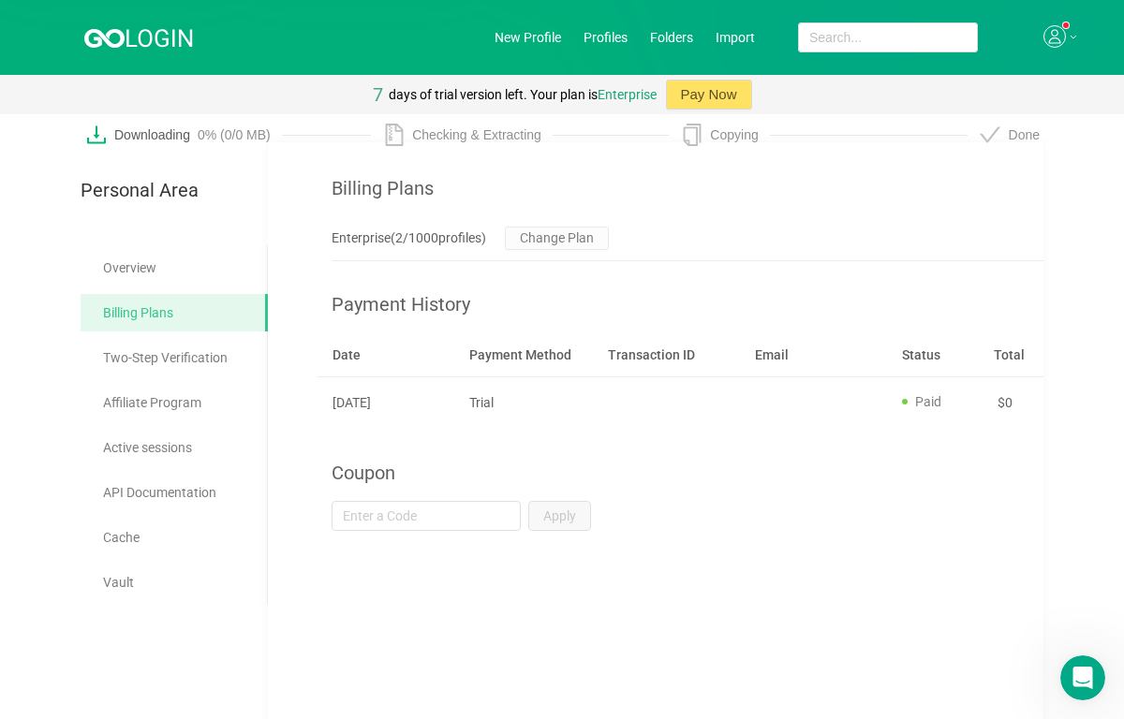
click at [439, 138] on div "Checking & Extracting" at bounding box center [482, 135] width 141 height 22
click at [141, 270] on link "Overview" at bounding box center [178, 267] width 150 height 37
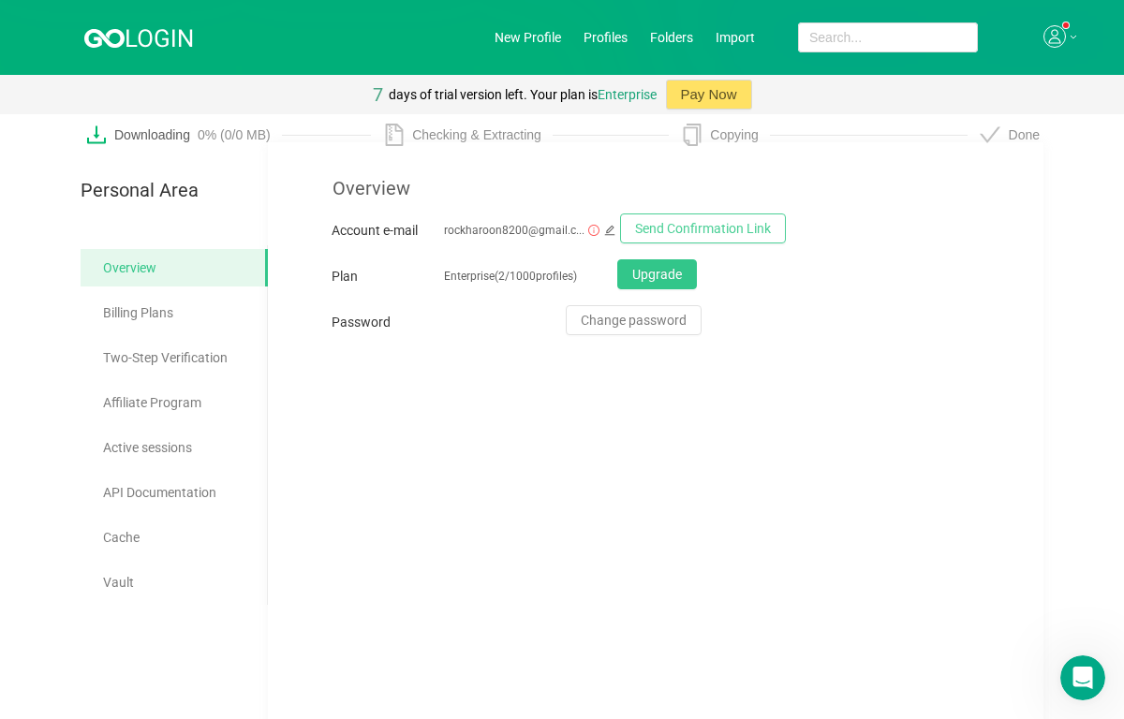
click at [659, 234] on button "Send Confirmation Link" at bounding box center [703, 229] width 166 height 30
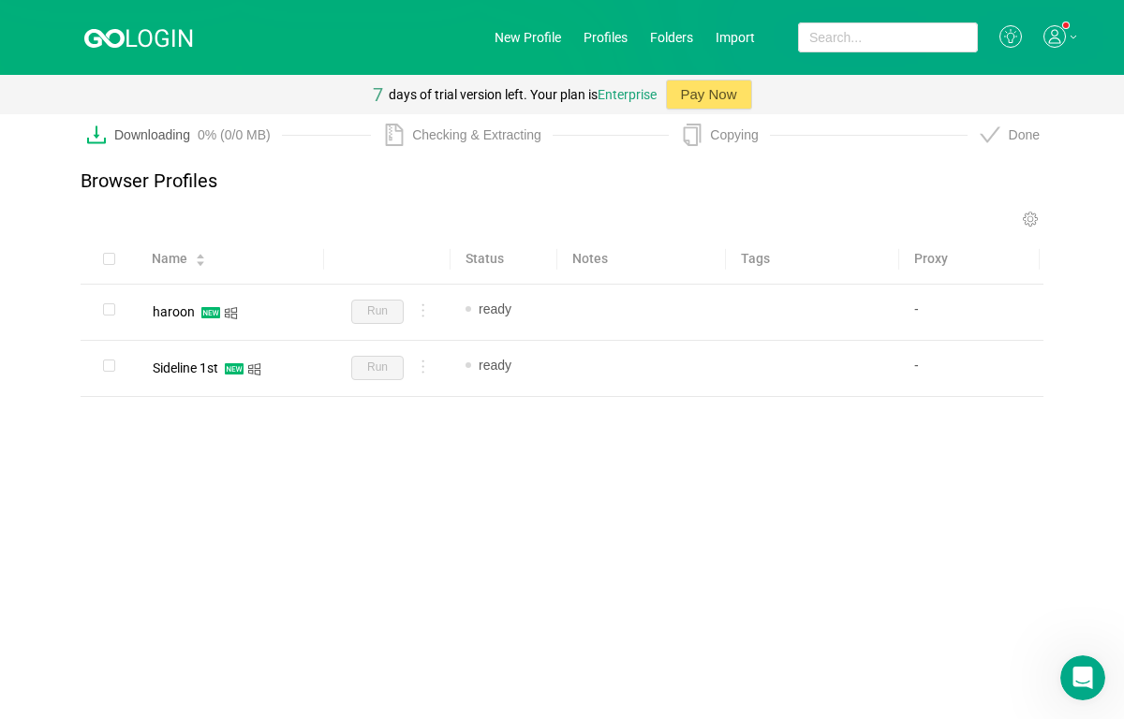
click at [589, 423] on div "Name Status Notes Tags Proxy haroon Run ready Add note... Add tag... - Sideline…" at bounding box center [562, 346] width 963 height 224
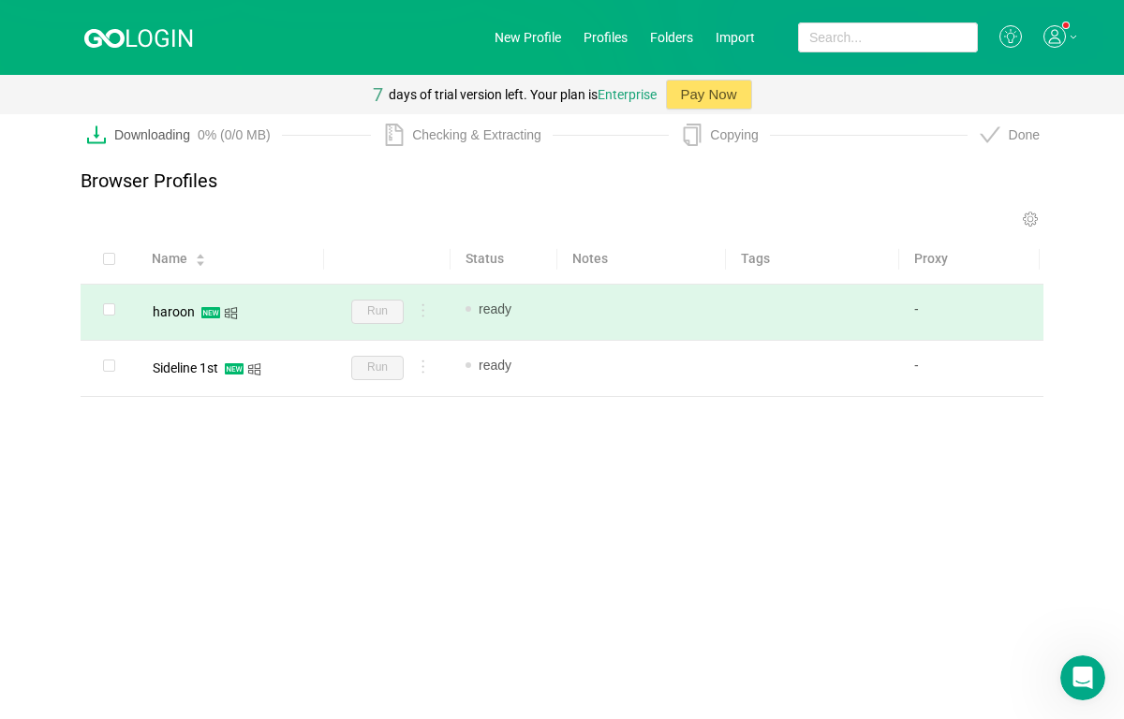
click at [387, 316] on span "Run" at bounding box center [377, 312] width 52 height 24
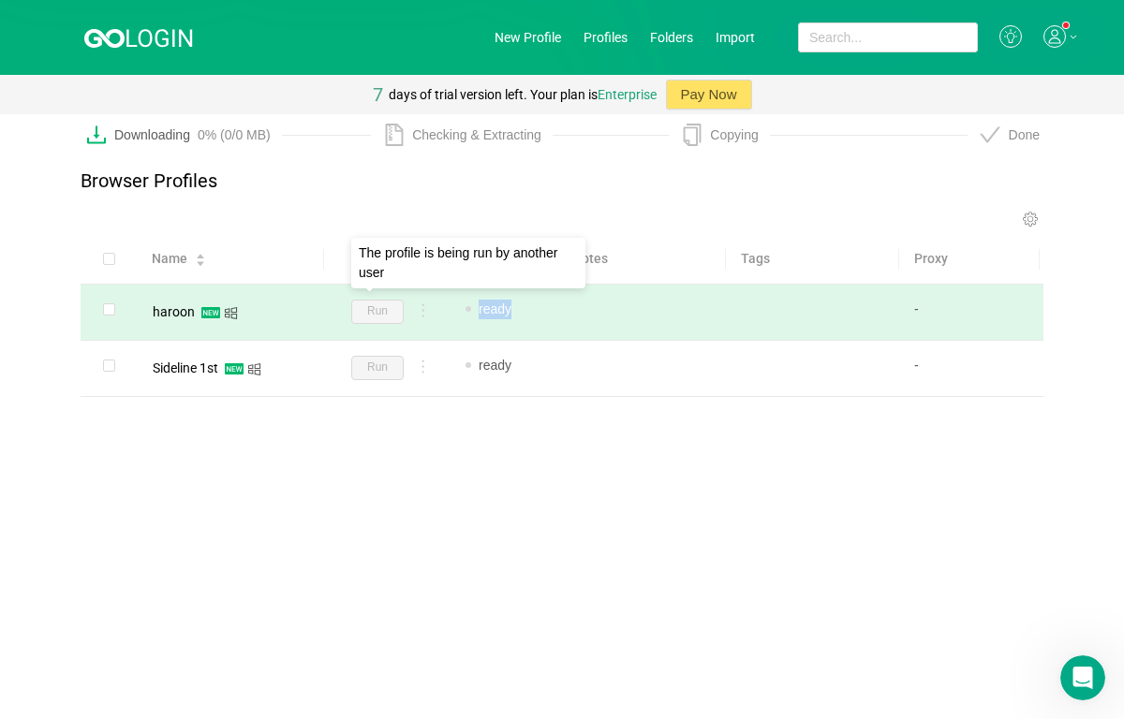
click at [387, 316] on span "Run" at bounding box center [377, 312] width 52 height 24
